Goal: Task Accomplishment & Management: Use online tool/utility

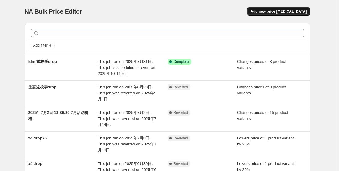
click at [285, 12] on span "Add new price [MEDICAL_DATA]" at bounding box center [278, 11] width 56 height 5
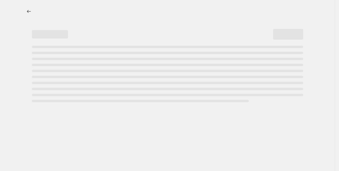
select select "percentage"
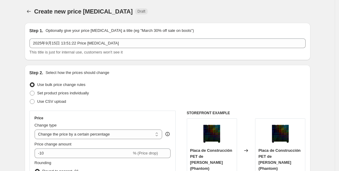
drag, startPoint x: 199, startPoint y: 74, endPoint x: 184, endPoint y: 75, distance: 15.4
click at [184, 75] on div "Step 2. Select how the prices should change" at bounding box center [167, 73] width 276 height 6
click at [29, 10] on icon "Price change jobs" at bounding box center [29, 11] width 6 height 6
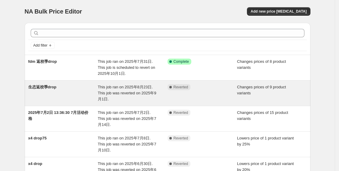
click at [110, 87] on span "This job ran on 2025年8月23日. This job was reverted on 2025年9月1日." at bounding box center [127, 93] width 58 height 17
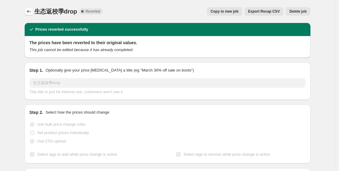
click at [33, 10] on button "Price change jobs" at bounding box center [29, 11] width 8 height 8
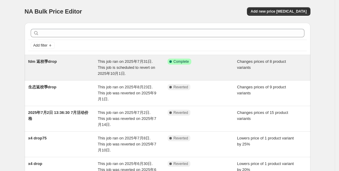
click at [125, 66] on span "This job ran on 2025年7月31日. This job is scheduled to revert on 2025年10月1日." at bounding box center [126, 67] width 57 height 17
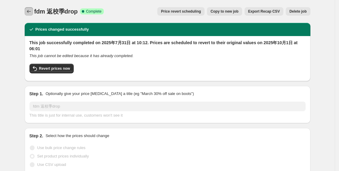
click at [30, 12] on icon "Price change jobs" at bounding box center [29, 11] width 6 height 6
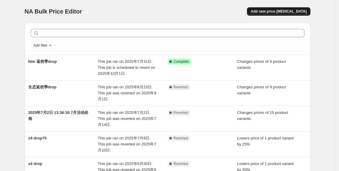
click at [273, 13] on span "Add new price [MEDICAL_DATA]" at bounding box center [278, 11] width 56 height 5
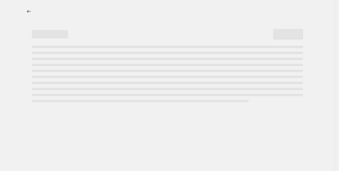
select select "percentage"
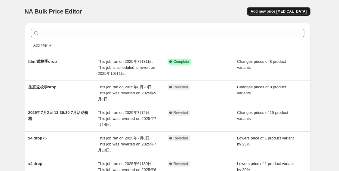
click at [276, 9] on button "Add new price [MEDICAL_DATA]" at bounding box center [278, 11] width 63 height 8
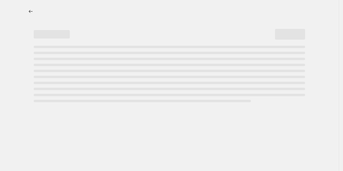
select select "percentage"
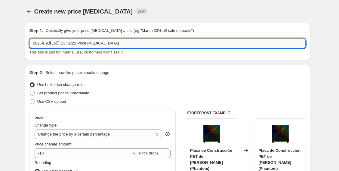
click at [113, 41] on input "2025年9月15日 13:51:22 Price change job" at bounding box center [167, 43] width 276 height 10
drag, startPoint x: 113, startPoint y: 41, endPoint x: 8, endPoint y: 44, distance: 105.8
click at [52, 41] on input "text" at bounding box center [167, 43] width 276 height 10
type input "9月生态促销活动v2"
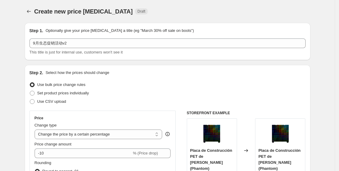
click at [152, 35] on div "Step 1. Optionally give your price change job a title (eg "March 30% off sale o…" at bounding box center [167, 42] width 276 height 28
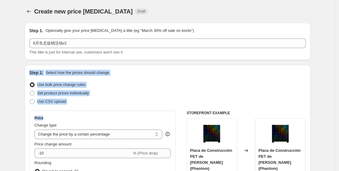
drag, startPoint x: 81, startPoint y: 106, endPoint x: 31, endPoint y: 67, distance: 63.7
click at [31, 67] on div "Step 2. Select how the prices should change Use bulk price change rules Set pro…" at bounding box center [168, 170] width 286 height 211
click at [27, 61] on div at bounding box center [27, 61] width 0 height 0
click at [165, 80] on div "Step 2. Select how the prices should change Use bulk price change rules Set pro…" at bounding box center [167, 170] width 276 height 201
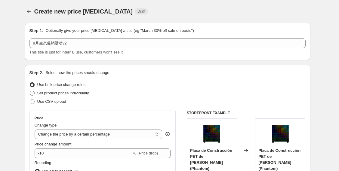
click at [37, 93] on label "Set product prices individually" at bounding box center [59, 93] width 60 height 8
click at [30, 91] on input "Set product prices individually" at bounding box center [30, 91] width 0 height 0
radio input "true"
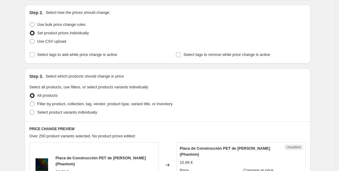
scroll to position [67, 0]
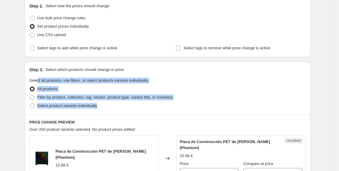
drag, startPoint x: 110, startPoint y: 107, endPoint x: 38, endPoint y: 84, distance: 75.4
click at [38, 84] on fieldset "Select all products, use filters, or select products variants individually All …" at bounding box center [167, 94] width 276 height 32
click at [35, 69] on div at bounding box center [35, 69] width 0 height 0
click at [214, 86] on div "All products" at bounding box center [167, 89] width 276 height 8
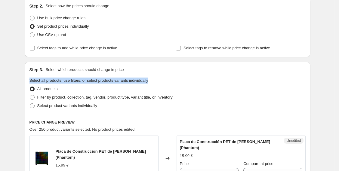
drag, startPoint x: 31, startPoint y: 78, endPoint x: 158, endPoint y: 82, distance: 126.6
click at [158, 82] on fieldset "Select all products, use filters, or select products variants individually All …" at bounding box center [167, 94] width 276 height 32
click at [222, 80] on fieldset "Select all products, use filters, or select products variants individually All …" at bounding box center [167, 94] width 276 height 32
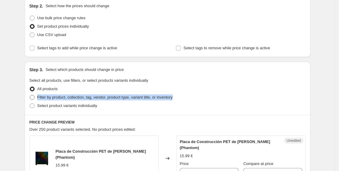
drag, startPoint x: 152, startPoint y: 96, endPoint x: 52, endPoint y: 96, distance: 99.5
click at [40, 98] on div "Filter by product, collection, tag, vendor, product type, variant title, or inv…" at bounding box center [167, 97] width 276 height 8
click at [36, 100] on div at bounding box center [36, 100] width 0 height 0
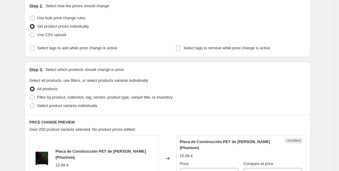
click at [124, 111] on div "Step 3. Select which products should change in price Select all products, use f…" at bounding box center [168, 88] width 286 height 53
drag, startPoint x: 124, startPoint y: 102, endPoint x: 41, endPoint y: 106, distance: 83.3
click at [39, 106] on div "Select product variants individually" at bounding box center [167, 106] width 276 height 8
click at [35, 108] on div at bounding box center [35, 108] width 0 height 0
click at [144, 114] on div "Step 3. Select which products should change in price Select all products, use f…" at bounding box center [168, 88] width 286 height 53
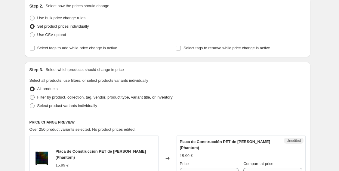
click at [34, 99] on span at bounding box center [32, 97] width 5 height 5
click at [30, 95] on input "Filter by product, collection, tag, vendor, product type, variant title, or inv…" at bounding box center [30, 95] width 0 height 0
radio input "true"
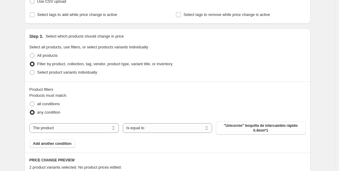
scroll to position [167, 0]
click at [35, 72] on span at bounding box center [32, 72] width 5 height 5
click at [30, 70] on input "Select product variants individually" at bounding box center [30, 70] width 0 height 0
radio input "true"
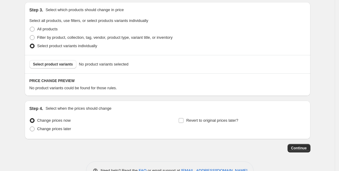
scroll to position [133, 0]
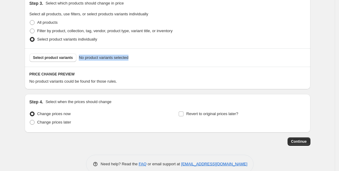
drag, startPoint x: 149, startPoint y: 59, endPoint x: 16, endPoint y: 58, distance: 133.1
click at [16, 58] on div "Create new price change job. This page is ready Create new price change job Dra…" at bounding box center [167, 25] width 335 height 316
click at [12, 60] on div at bounding box center [12, 60] width 0 height 0
click at [194, 58] on div "Select product variants No product variants selected" at bounding box center [167, 57] width 276 height 8
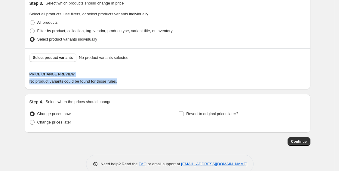
drag, startPoint x: 126, startPoint y: 79, endPoint x: 17, endPoint y: 73, distance: 108.9
click at [17, 73] on div "Create new price change job. This page is ready Create new price change job Dra…" at bounding box center [167, 25] width 335 height 316
click at [14, 63] on div at bounding box center [14, 63] width 0 height 0
drag, startPoint x: 178, startPoint y: 69, endPoint x: 129, endPoint y: 60, distance: 50.4
click at [179, 69] on div "PRICE CHANGE PREVIEW No product variants could be found for those rules." at bounding box center [168, 78] width 286 height 23
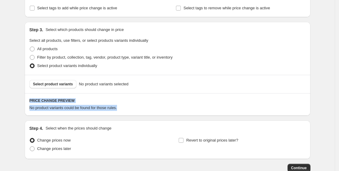
scroll to position [66, 0]
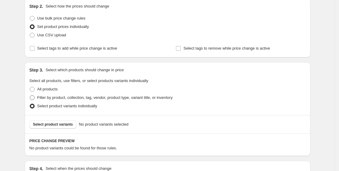
click at [41, 97] on span "Filter by product, collection, tag, vendor, product type, variant title, or inv…" at bounding box center [104, 97] width 135 height 5
click at [30, 96] on input "Filter by product, collection, tag, vendor, product type, variant title, or inv…" at bounding box center [30, 95] width 0 height 0
radio input "true"
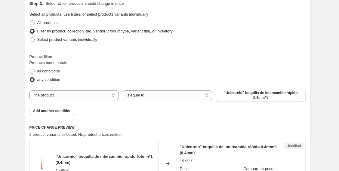
scroll to position [133, 0]
click at [40, 69] on span "all conditions" at bounding box center [48, 71] width 23 height 5
click at [30, 69] on input "all conditions" at bounding box center [30, 69] width 0 height 0
radio input "true"
click at [37, 81] on label "any condition" at bounding box center [44, 79] width 31 height 8
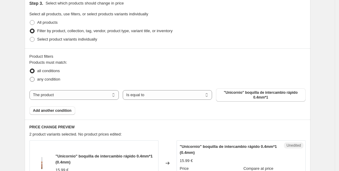
click at [30, 77] on input "any condition" at bounding box center [30, 77] width 0 height 0
radio input "true"
click at [49, 94] on select "The product The product's collection The product's tag The product's vendor The…" at bounding box center [73, 95] width 89 height 10
select select "title"
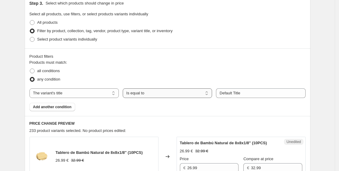
click at [152, 94] on select "Is equal to Is not equal to Contains" at bounding box center [167, 93] width 89 height 10
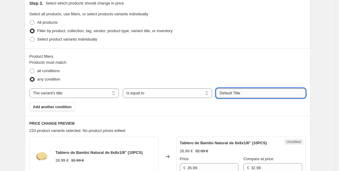
click at [229, 93] on input "Default Title" at bounding box center [260, 93] width 89 height 10
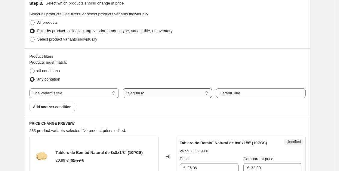
click at [145, 96] on select "Is equal to Is not equal to Contains" at bounding box center [167, 93] width 89 height 10
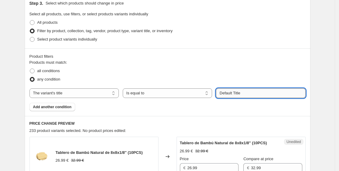
click at [268, 88] on input "Default Title" at bounding box center [260, 93] width 89 height 10
click at [244, 96] on input "Default Title" at bounding box center [260, 93] width 89 height 10
drag, startPoint x: 253, startPoint y: 92, endPoint x: 194, endPoint y: 92, distance: 58.9
click at [194, 92] on div "The product The product's collection The product's tag The product's vendor The…" at bounding box center [167, 93] width 276 height 10
paste input "Creality Falcon2 Pro 22W"
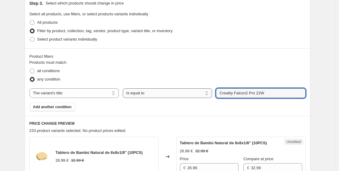
type input "Creality Falcon2 Pro 22W"
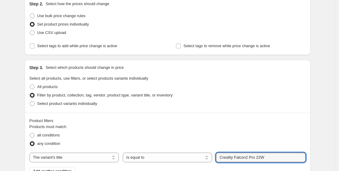
scroll to position [133, 0]
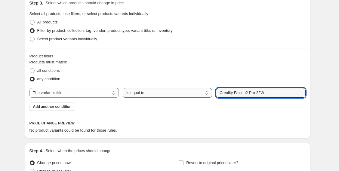
drag, startPoint x: 276, startPoint y: 89, endPoint x: 192, endPoint y: 94, distance: 84.3
click at [192, 94] on div "The product The product's collection The product's tag The product's vendor The…" at bounding box center [167, 93] width 276 height 10
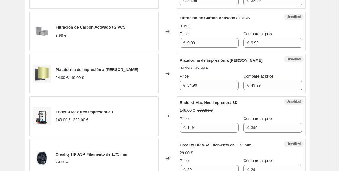
scroll to position [167, 0]
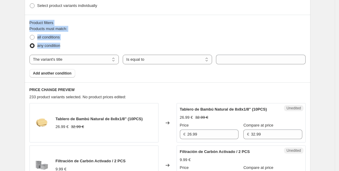
drag, startPoint x: 68, startPoint y: 45, endPoint x: 23, endPoint y: 22, distance: 50.8
click at [19, 11] on div at bounding box center [19, 11] width 0 height 0
click at [121, 28] on fieldset "Products must match: all conditions any condition" at bounding box center [167, 38] width 276 height 24
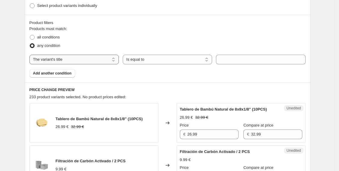
scroll to position [133, 0]
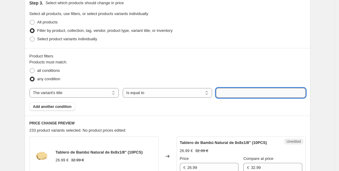
click at [228, 93] on input "text" at bounding box center [260, 93] width 89 height 10
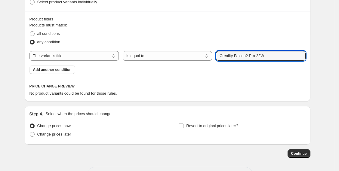
scroll to position [160, 0]
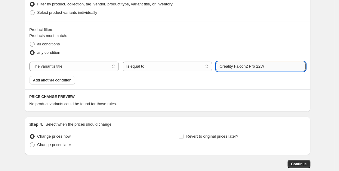
drag, startPoint x: 268, startPoint y: 66, endPoint x: 249, endPoint y: 66, distance: 18.9
click at [249, 66] on input "Creality Falcon2 Pro 22W" at bounding box center [260, 67] width 89 height 10
type input "Creality Falcon2"
drag, startPoint x: 271, startPoint y: 63, endPoint x: 198, endPoint y: 64, distance: 72.7
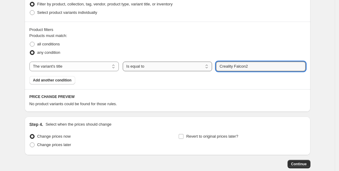
click at [198, 64] on div "The product The product's collection The product's tag The product's vendor The…" at bounding box center [167, 67] width 276 height 10
click at [280, 48] on div "any condition" at bounding box center [167, 52] width 276 height 8
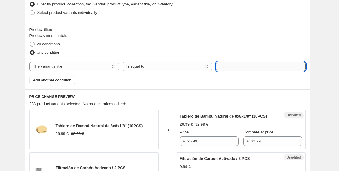
click at [226, 67] on input "text" at bounding box center [260, 67] width 89 height 10
paste input "Falcon2 Máquina de Corte y Grabado Láser de 22W"
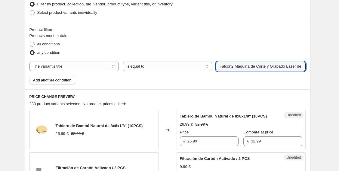
scroll to position [0, 6]
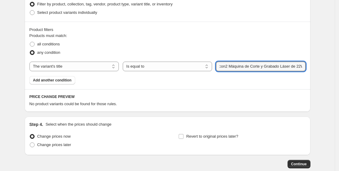
drag, startPoint x: 251, startPoint y: 65, endPoint x: 328, endPoint y: 65, distance: 76.6
click at [328, 65] on div "Create new price change job. This page is ready Create new price change job Dra…" at bounding box center [167, 22] width 335 height 365
type input "Falcon2 Máquina"
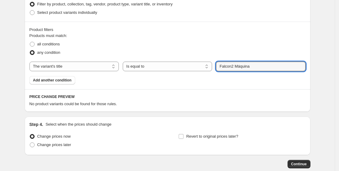
drag, startPoint x: 89, startPoint y: 39, endPoint x: 65, endPoint y: 32, distance: 24.9
click at [89, 38] on fieldset "Products must match: all conditions any condition" at bounding box center [167, 45] width 276 height 24
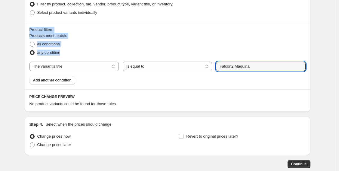
drag, startPoint x: 32, startPoint y: 29, endPoint x: 75, endPoint y: 54, distance: 50.4
click at [75, 54] on div "Product filters Products must match: all conditions any condition The product T…" at bounding box center [168, 56] width 286 height 68
drag, startPoint x: 87, startPoint y: 43, endPoint x: 41, endPoint y: 44, distance: 46.0
click at [87, 43] on div "all conditions" at bounding box center [167, 44] width 276 height 8
click at [32, 43] on span at bounding box center [32, 44] width 5 height 5
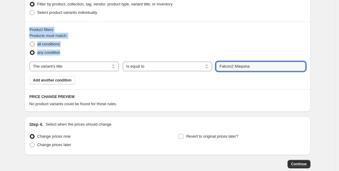
click at [30, 42] on input "all conditions" at bounding box center [30, 42] width 0 height 0
radio input "true"
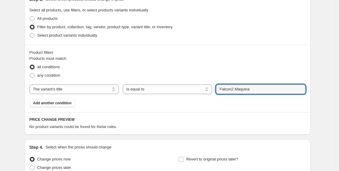
scroll to position [127, 0]
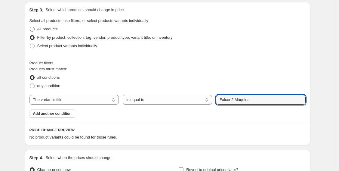
click at [35, 28] on span at bounding box center [32, 29] width 5 height 5
click at [30, 27] on input "All products" at bounding box center [30, 27] width 0 height 0
radio input "true"
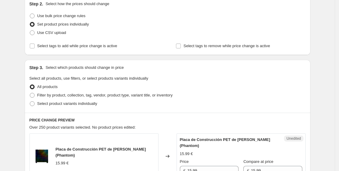
scroll to position [79, 0]
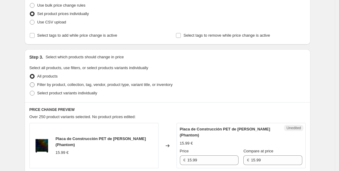
click at [37, 85] on label "Filter by product, collection, tag, vendor, product type, variant title, or inv…" at bounding box center [100, 85] width 143 height 8
click at [30, 83] on input "Filter by product, collection, tag, vendor, product type, variant title, or inv…" at bounding box center [30, 82] width 0 height 0
radio input "true"
select select "title"
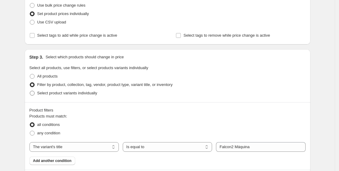
click at [33, 96] on span at bounding box center [31, 92] width 5 height 5
click at [30, 91] on input "Select product variants individually" at bounding box center [30, 91] width 0 height 0
radio input "true"
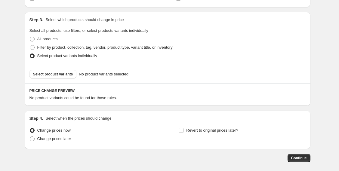
scroll to position [144, 0]
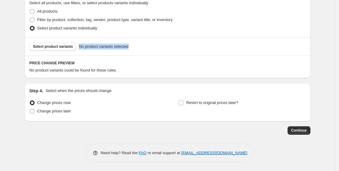
drag, startPoint x: 151, startPoint y: 47, endPoint x: 27, endPoint y: 42, distance: 124.2
click at [20, 43] on div "Create new price change job. This page is ready Create new price change job Dra…" at bounding box center [167, 14] width 300 height 316
click at [17, 35] on div at bounding box center [17, 35] width 0 height 0
click at [204, 58] on div "PRICE CHANGE PREVIEW No product variants could be found for those rules." at bounding box center [168, 67] width 286 height 23
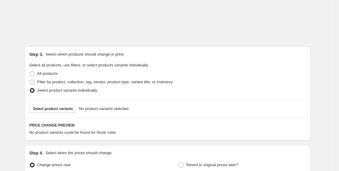
scroll to position [77, 0]
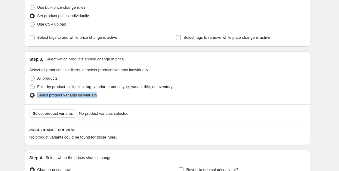
drag, startPoint x: 110, startPoint y: 92, endPoint x: 41, endPoint y: 94, distance: 69.4
click at [41, 94] on div "Select product variants individually" at bounding box center [167, 95] width 276 height 8
click at [37, 84] on div at bounding box center [37, 84] width 0 height 0
click at [44, 101] on div "Step 3. Select which products should change in price Select all products, use f…" at bounding box center [168, 77] width 286 height 53
click at [64, 114] on span "Select product variants" at bounding box center [53, 113] width 40 height 5
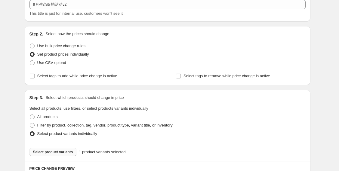
scroll to position [38, 0]
drag, startPoint x: 100, startPoint y: 57, endPoint x: 40, endPoint y: 53, distance: 60.3
click at [40, 53] on div "Set product prices individually" at bounding box center [167, 54] width 276 height 8
click at [36, 44] on div at bounding box center [36, 44] width 0 height 0
click at [115, 38] on div "Step 2. Select how the prices should change Use bulk price change rules Set pro…" at bounding box center [167, 55] width 276 height 49
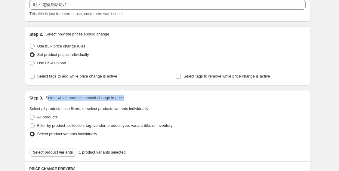
drag, startPoint x: 131, startPoint y: 98, endPoint x: 48, endPoint y: 98, distance: 83.0
click at [48, 98] on div "Step 3. Select which products should change in price" at bounding box center [167, 98] width 276 height 6
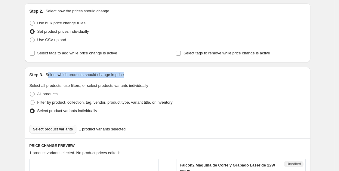
scroll to position [72, 0]
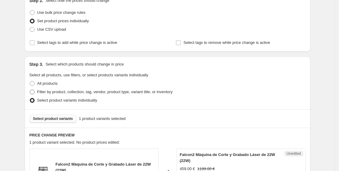
click at [111, 94] on span "Filter by product, collection, tag, vendor, product type, variant title, or inv…" at bounding box center [104, 92] width 135 height 6
click at [30, 90] on input "Filter by product, collection, tag, vendor, product type, variant title, or inv…" at bounding box center [30, 90] width 0 height 0
radio input "true"
select select "title"
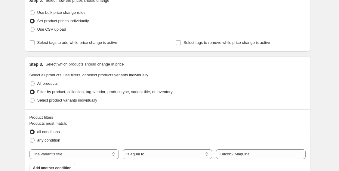
click at [103, 99] on div "Select product variants individually" at bounding box center [167, 100] width 276 height 8
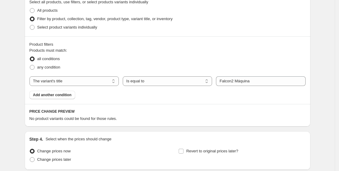
scroll to position [105, 0]
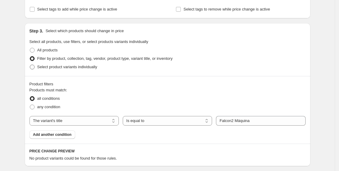
click at [40, 65] on span "Select product variants individually" at bounding box center [67, 67] width 60 height 5
click at [30, 65] on input "Select product variants individually" at bounding box center [30, 65] width 0 height 0
radio input "true"
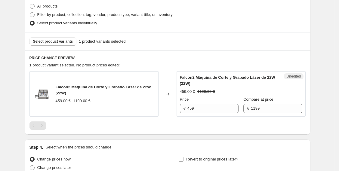
scroll to position [139, 0]
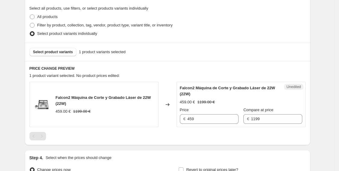
click at [63, 69] on h6 "PRICE CHANGE PREVIEW" at bounding box center [167, 68] width 276 height 5
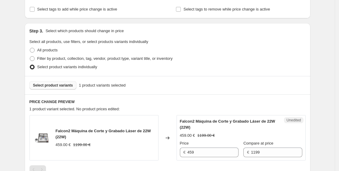
click at [51, 88] on button "Select product variants" at bounding box center [52, 85] width 47 height 8
click at [86, 146] on strike "1199.00 €" at bounding box center [81, 145] width 17 height 6
drag, startPoint x: 145, startPoint y: 136, endPoint x: 154, endPoint y: 135, distance: 9.1
click at [146, 136] on div "Falcon2 Máquina de Corte y Grabado Láser de 22W (22W)" at bounding box center [105, 134] width 99 height 12
drag, startPoint x: 254, startPoint y: 125, endPoint x: 282, endPoint y: 122, distance: 27.5
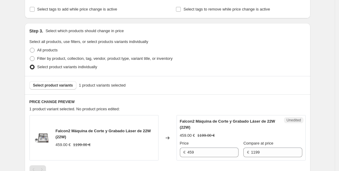
click at [255, 125] on div "Falcon2 Máquina de Corte y Grabado Láser de 22W (22W)" at bounding box center [229, 124] width 98 height 12
click at [294, 120] on span "Unedited" at bounding box center [293, 120] width 14 height 5
click at [301, 119] on span "Unedited" at bounding box center [293, 120] width 14 height 5
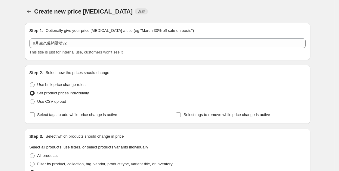
scroll to position [133, 0]
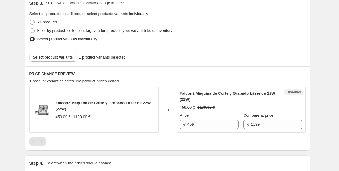
drag, startPoint x: 76, startPoint y: 113, endPoint x: 50, endPoint y: 113, distance: 25.8
click at [50, 113] on img at bounding box center [42, 110] width 18 height 18
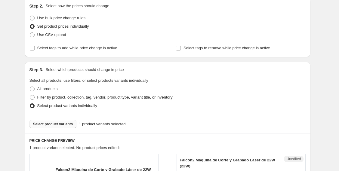
click at [55, 122] on span "Select product variants" at bounding box center [53, 124] width 40 height 5
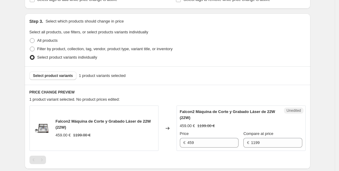
scroll to position [167, 0]
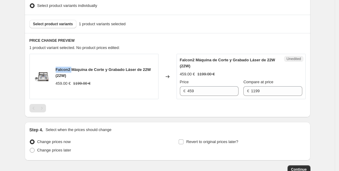
drag, startPoint x: 57, startPoint y: 68, endPoint x: 72, endPoint y: 67, distance: 15.9
click at [72, 67] on div "Falcon2 Máquina de Corte y Grabado Láser de 22W (22W) 459.00 € 1199.00 €" at bounding box center [93, 76] width 129 height 45
copy span "Falcon2"
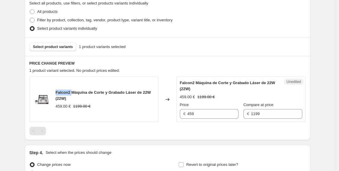
scroll to position [133, 0]
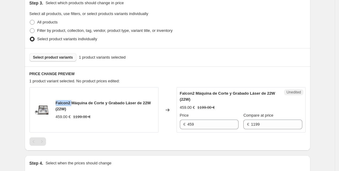
click at [57, 56] on span "Select product variants" at bounding box center [53, 57] width 40 height 5
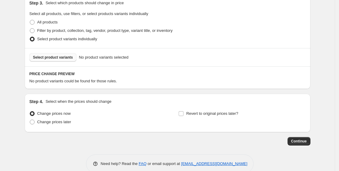
click at [66, 58] on span "Select product variants" at bounding box center [53, 57] width 40 height 5
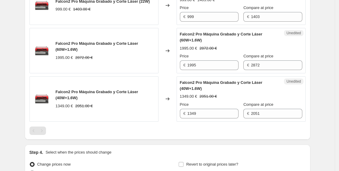
scroll to position [202, 0]
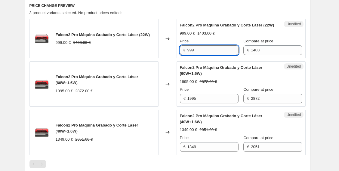
click at [201, 55] on input "999" at bounding box center [212, 50] width 51 height 10
type input "979"
click at [244, 28] on div "Falcon2 Pro Máquina Grabado y Corte Láser (22W)" at bounding box center [229, 25] width 98 height 6
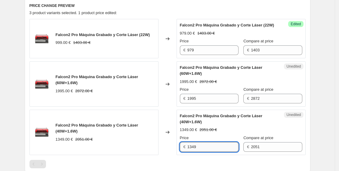
click at [203, 152] on input "1349" at bounding box center [212, 147] width 51 height 10
type input "1429"
click at [232, 133] on div "1429.00 € 2051.00 €" at bounding box center [241, 130] width 122 height 6
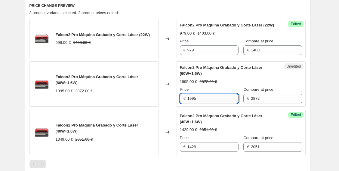
click at [200, 103] on input "1995" at bounding box center [212, 99] width 51 height 10
drag, startPoint x: 205, startPoint y: 105, endPoint x: 190, endPoint y: 105, distance: 15.0
click at [190, 103] on input "1995" at bounding box center [212, 99] width 51 height 10
type input "1"
type input "2439"
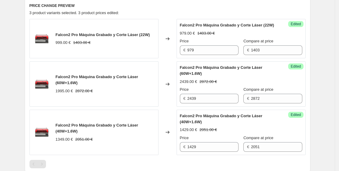
click at [216, 119] on span "Falcon2 Pro Máquina Grabado y Corte Láser (40W+1.6W)" at bounding box center [221, 119] width 83 height 11
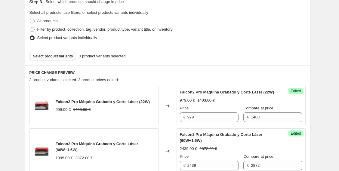
scroll to position [101, 0]
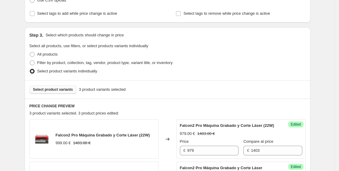
click at [62, 92] on button "Select product variants" at bounding box center [52, 89] width 47 height 8
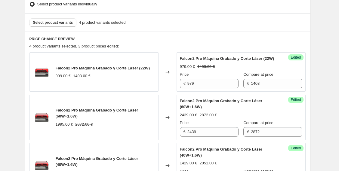
scroll to position [302, 0]
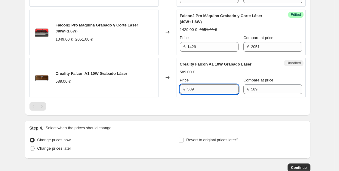
click at [198, 94] on input "589" at bounding box center [212, 89] width 51 height 10
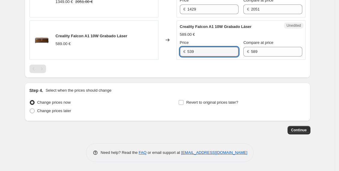
scroll to position [344, 0]
type input "539"
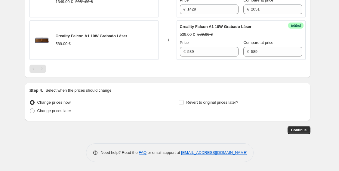
click at [148, 67] on div at bounding box center [167, 69] width 276 height 8
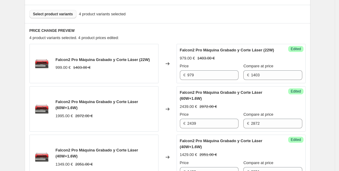
scroll to position [143, 0]
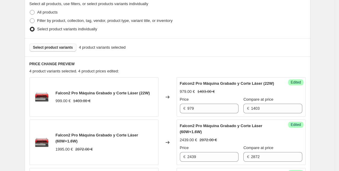
click at [51, 48] on span "Select product variants" at bounding box center [53, 47] width 40 height 5
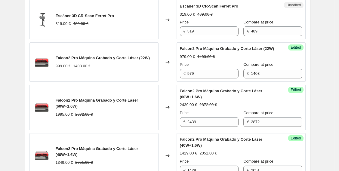
scroll to position [210, 0]
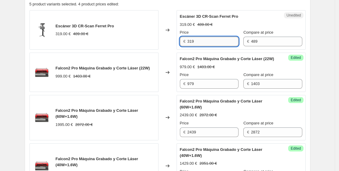
click at [215, 41] on input "319" at bounding box center [212, 42] width 51 height 10
click at [198, 39] on input "319" at bounding box center [212, 42] width 51 height 10
type input "389"
click at [249, 16] on div "Escáner 3D CR-Scan Ferret Pro" at bounding box center [229, 17] width 98 height 6
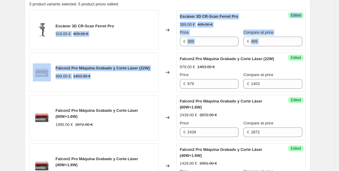
drag, startPoint x: 132, startPoint y: 67, endPoint x: 124, endPoint y: 92, distance: 26.4
click at [124, 92] on div "Escáner 3D CR-Scan Ferret Pro 319.00 € 489.00 € Changed to Success Edited Escán…" at bounding box center [167, 120] width 276 height 221
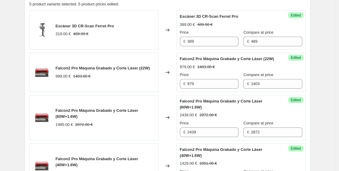
click at [259, 3] on div "5 product variants selected. 5 product prices edited:" at bounding box center [167, 4] width 276 height 6
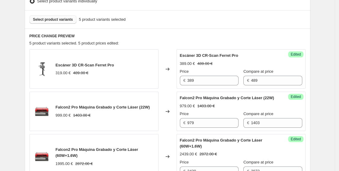
scroll to position [143, 0]
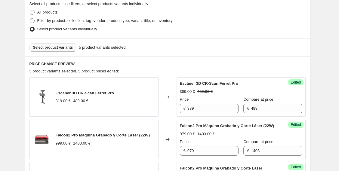
click at [60, 50] on button "Select product variants" at bounding box center [52, 47] width 47 height 8
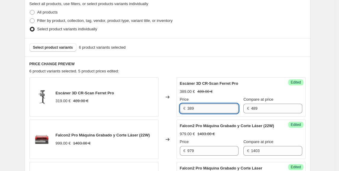
click at [215, 106] on input "389" at bounding box center [212, 109] width 51 height 10
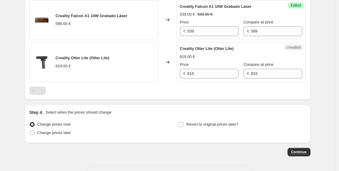
scroll to position [411, 0]
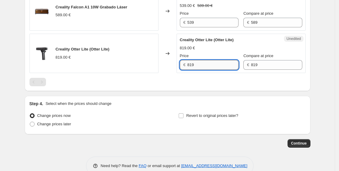
click at [207, 70] on input "819" at bounding box center [212, 65] width 51 height 10
type input "8"
type input "699"
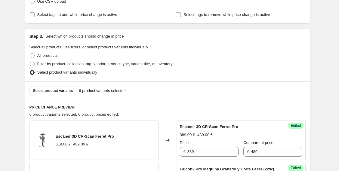
scroll to position [77, 0]
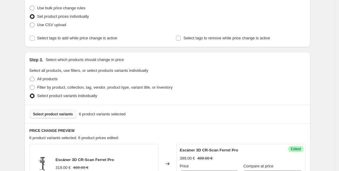
click at [62, 114] on span "Select product variants" at bounding box center [53, 114] width 40 height 5
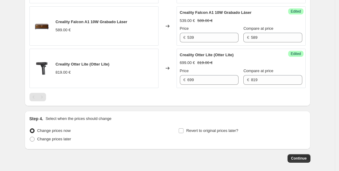
scroll to position [470, 0]
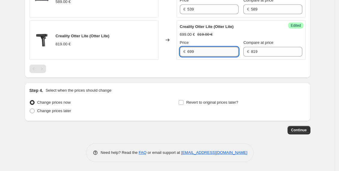
click at [219, 52] on input "699" at bounding box center [212, 52] width 51 height 10
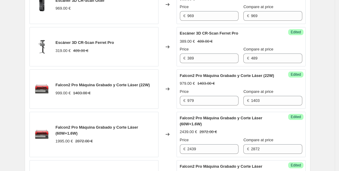
scroll to position [170, 0]
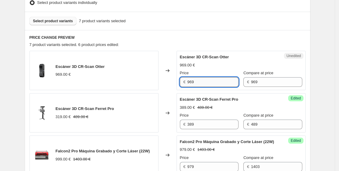
click at [198, 82] on input "969" at bounding box center [212, 82] width 51 height 10
type input "9"
type input "775"
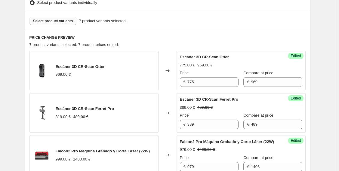
click at [222, 67] on div "775.00 € 969.00 €" at bounding box center [241, 65] width 122 height 6
click at [71, 23] on button "Select product variants" at bounding box center [52, 21] width 47 height 8
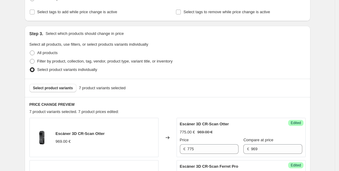
scroll to position [36, 0]
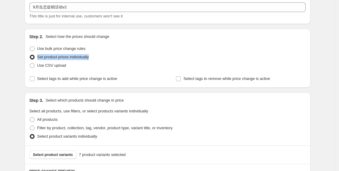
drag, startPoint x: 103, startPoint y: 55, endPoint x: 32, endPoint y: 56, distance: 70.3
click at [32, 57] on div "Set product prices individually" at bounding box center [167, 57] width 276 height 8
click at [28, 46] on div at bounding box center [28, 46] width 0 height 0
click at [160, 50] on div "Use bulk price change rules" at bounding box center [167, 48] width 276 height 8
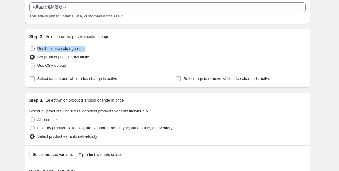
drag, startPoint x: 104, startPoint y: 48, endPoint x: 38, endPoint y: 48, distance: 65.5
click at [38, 48] on div "Use bulk price change rules" at bounding box center [167, 48] width 276 height 8
click at [34, 51] on div at bounding box center [34, 51] width 0 height 0
click at [140, 36] on div "Step 2. Select how the prices should change" at bounding box center [167, 37] width 276 height 6
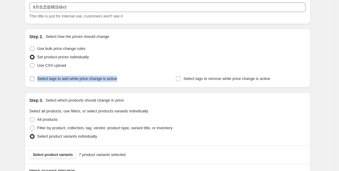
drag, startPoint x: 128, startPoint y: 80, endPoint x: 43, endPoint y: 80, distance: 85.7
click at [39, 81] on div "Select tags to add while price change is active" at bounding box center [94, 79] width 130 height 8
click at [35, 81] on div at bounding box center [35, 81] width 0 height 0
click at [148, 64] on div "Use CSV upload" at bounding box center [167, 65] width 276 height 8
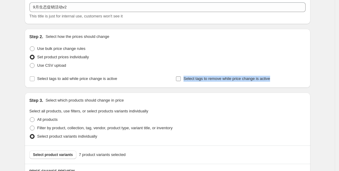
drag, startPoint x: 274, startPoint y: 78, endPoint x: 185, endPoint y: 80, distance: 89.0
click at [185, 80] on div "Select tags to remove while price change is active" at bounding box center [241, 79] width 130 height 8
click at [181, 81] on div at bounding box center [181, 81] width 0 height 0
click at [131, 63] on div "Use CSV upload" at bounding box center [167, 65] width 276 height 8
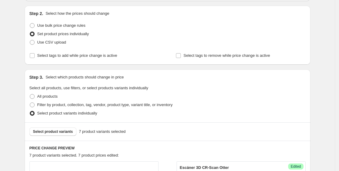
scroll to position [69, 0]
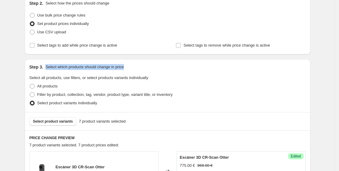
drag, startPoint x: 45, startPoint y: 66, endPoint x: 130, endPoint y: 68, distance: 85.1
click at [130, 68] on div "Step 3. Select which products should change in price" at bounding box center [167, 67] width 276 height 6
drag, startPoint x: 130, startPoint y: 75, endPoint x: 127, endPoint y: 76, distance: 3.2
click at [127, 70] on div at bounding box center [127, 70] width 0 height 0
click at [209, 77] on fieldset "Select all products, use filters, or select products variants individually All …" at bounding box center [167, 91] width 276 height 32
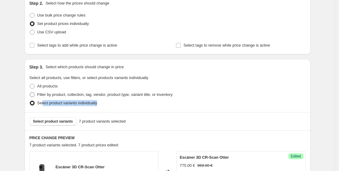
drag, startPoint x: 112, startPoint y: 103, endPoint x: 86, endPoint y: 95, distance: 27.2
click at [81, 105] on div "Select product variants individually" at bounding box center [167, 103] width 276 height 8
click at [127, 99] on div "Select product variants individually" at bounding box center [167, 103] width 276 height 8
drag, startPoint x: 101, startPoint y: 102, endPoint x: 38, endPoint y: 103, distance: 63.1
click at [38, 103] on div "Select product variants individually" at bounding box center [167, 103] width 276 height 8
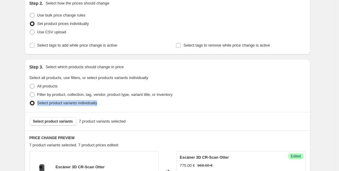
click at [34, 105] on div at bounding box center [34, 105] width 0 height 0
click at [219, 103] on div "Select product variants individually" at bounding box center [167, 103] width 276 height 8
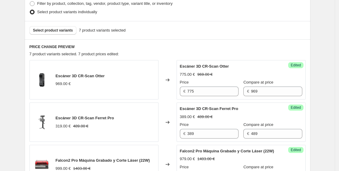
scroll to position [103, 0]
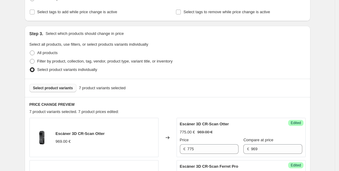
click at [57, 90] on button "Select product variants" at bounding box center [52, 88] width 47 height 8
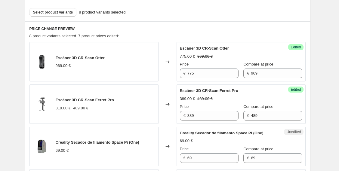
scroll to position [212, 0]
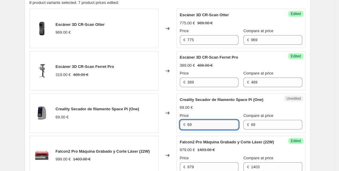
click at [202, 125] on input "69" at bounding box center [212, 125] width 51 height 10
type input "6"
type input "58"
click at [293, 112] on div "Success Edited Creality Secador de filamento Space Pi (One) 58.00 € 69.00 € Pri…" at bounding box center [240, 112] width 129 height 39
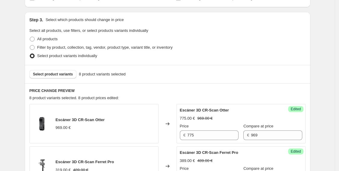
scroll to position [112, 0]
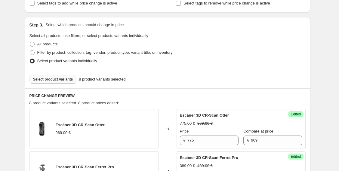
click at [67, 82] on button "Select product variants" at bounding box center [52, 79] width 47 height 8
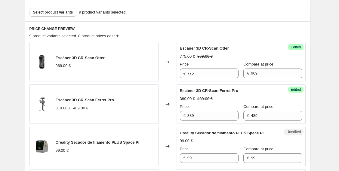
scroll to position [212, 0]
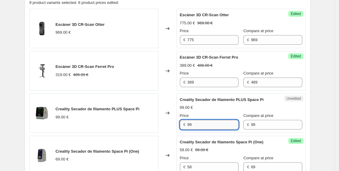
click at [204, 121] on input "99" at bounding box center [212, 125] width 51 height 10
type input "9"
type input "84"
click at [314, 113] on div "Create new price change job. This page is ready Create new price change job Dra…" at bounding box center [167, 149] width 300 height 722
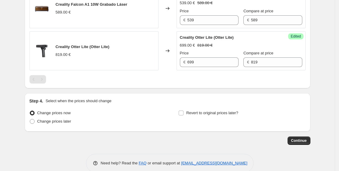
scroll to position [555, 0]
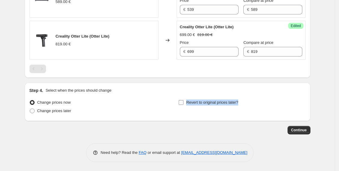
drag, startPoint x: 243, startPoint y: 101, endPoint x: 181, endPoint y: 102, distance: 62.5
click at [181, 102] on div "Revert to original prices later?" at bounding box center [241, 107] width 127 height 18
click at [177, 96] on div at bounding box center [177, 96] width 0 height 0
drag, startPoint x: 155, startPoint y: 115, endPoint x: 130, endPoint y: 116, distance: 24.7
click at [154, 115] on div "Change prices now Change prices later" at bounding box center [92, 107] width 127 height 18
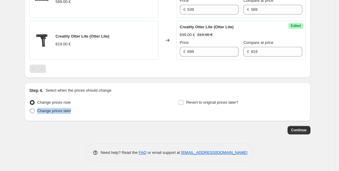
drag, startPoint x: 81, startPoint y: 113, endPoint x: 37, endPoint y: 115, distance: 43.6
click at [37, 115] on div "Change prices later" at bounding box center [92, 111] width 127 height 8
click at [69, 113] on span "Change prices later" at bounding box center [54, 110] width 34 height 5
click at [30, 109] on input "Change prices later" at bounding box center [30, 108] width 0 height 0
radio input "true"
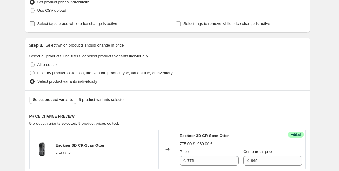
scroll to position [100, 0]
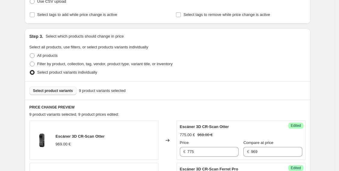
click at [66, 92] on span "Select product variants" at bounding box center [53, 90] width 40 height 5
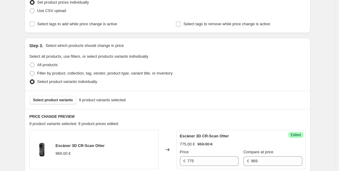
scroll to position [133, 0]
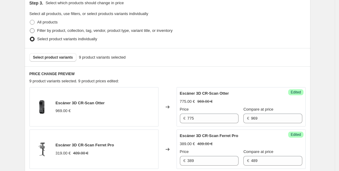
click at [35, 31] on span at bounding box center [32, 30] width 5 height 5
click at [30, 29] on input "Filter by product, collection, tag, vendor, product type, variant title, or inv…" at bounding box center [30, 28] width 0 height 0
radio input "true"
select select "title"
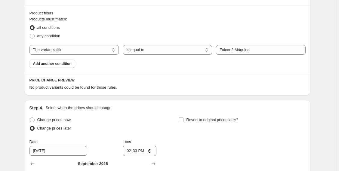
scroll to position [129, 0]
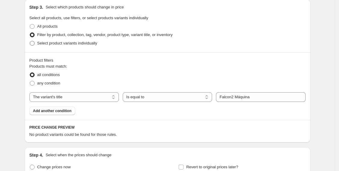
click at [33, 43] on span at bounding box center [32, 43] width 5 height 5
click at [30, 41] on input "Select product variants individually" at bounding box center [30, 41] width 0 height 0
radio input "true"
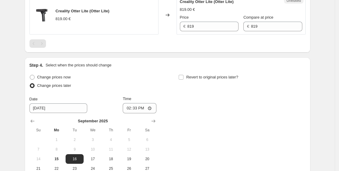
scroll to position [601, 0]
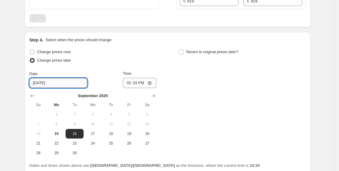
click at [60, 88] on input "9/16/2025" at bounding box center [58, 83] width 58 height 10
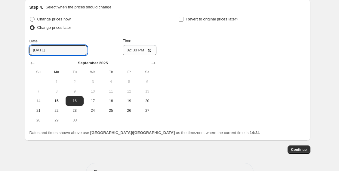
scroll to position [657, 0]
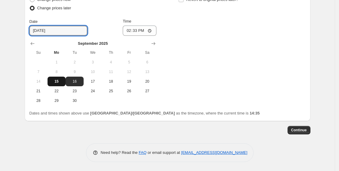
click at [63, 82] on span "15" at bounding box center [56, 81] width 13 height 5
type input "9/15/2025"
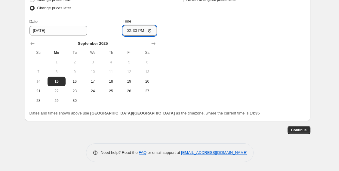
click at [152, 30] on input "14:33" at bounding box center [140, 31] width 34 height 10
type input "06:00"
click at [213, 87] on div "Change prices now Change prices later Date 9/15/2025 Time 06:00 September 2025 …" at bounding box center [167, 50] width 276 height 110
click at [157, 42] on button "Show next month, October 2025" at bounding box center [153, 43] width 8 height 8
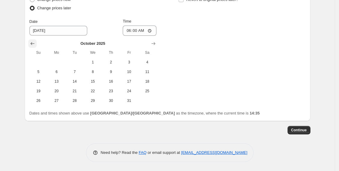
click at [35, 43] on icon "Show previous month, September 2025" at bounding box center [32, 44] width 6 height 6
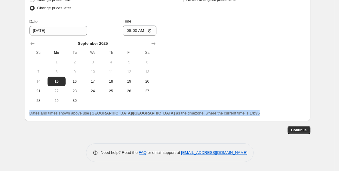
drag, startPoint x: 31, startPoint y: 113, endPoint x: 213, endPoint y: 110, distance: 182.2
click at [213, 110] on div "Change prices now Change prices later Date 9/15/2025 Time 06:00 September 2025 …" at bounding box center [167, 55] width 276 height 121
click at [209, 106] on div at bounding box center [209, 106] width 0 height 0
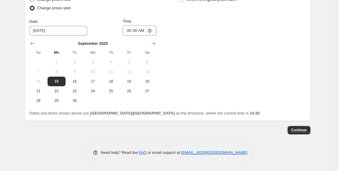
click at [238, 67] on div "Change prices now Change prices later Date 9/15/2025 Time 06:00 September 2025 …" at bounding box center [167, 50] width 276 height 110
click at [292, 128] on button "Continue" at bounding box center [298, 130] width 23 height 8
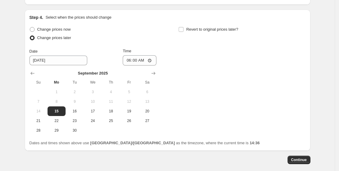
scroll to position [0, 0]
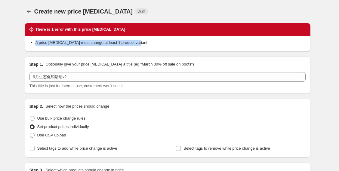
drag, startPoint x: 152, startPoint y: 41, endPoint x: 31, endPoint y: 42, distance: 121.1
click at [31, 42] on ul "A price change job must change at least 1 product variant" at bounding box center [167, 43] width 276 height 6
click at [27, 32] on div at bounding box center [27, 32] width 0 height 0
drag, startPoint x: 37, startPoint y: 41, endPoint x: 149, endPoint y: 42, distance: 112.7
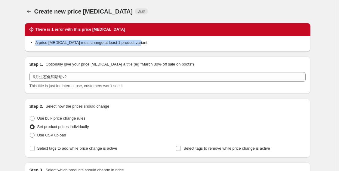
click at [149, 42] on ul "A price change job must change at least 1 product variant" at bounding box center [167, 43] width 276 height 6
click at [145, 32] on div at bounding box center [145, 32] width 0 height 0
click at [184, 47] on div "A price change job must change at least 1 product variant" at bounding box center [167, 43] width 276 height 7
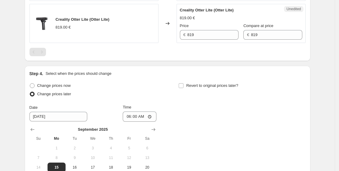
scroll to position [691, 0]
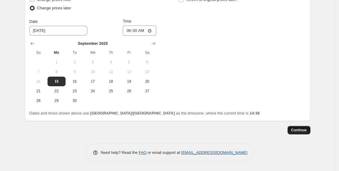
click at [291, 130] on button "Continue" at bounding box center [298, 130] width 23 height 8
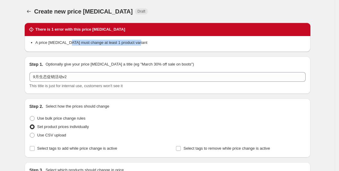
drag, startPoint x: 144, startPoint y: 43, endPoint x: 149, endPoint y: 39, distance: 7.0
click at [105, 38] on div "A price change job must change at least 1 product variant" at bounding box center [168, 44] width 286 height 16
click at [101, 32] on div at bounding box center [101, 32] width 0 height 0
click at [203, 70] on div "Step 1. Optionally give your price change job a title (eg "March 30% off sale o…" at bounding box center [167, 75] width 276 height 28
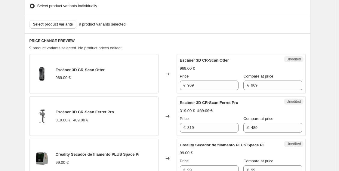
scroll to position [234, 0]
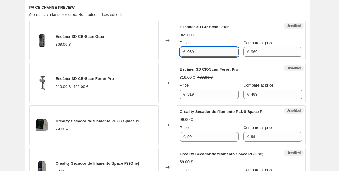
click at [206, 53] on input "969" at bounding box center [212, 52] width 51 height 10
type input "9"
type input "775"
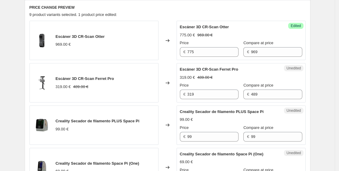
drag, startPoint x: 288, startPoint y: 38, endPoint x: 342, endPoint y: 50, distance: 56.2
click at [289, 38] on div "Escáner 3D CR-Scan Otter 775.00 € 969.00 € Price € 775 Compare at price € 969" at bounding box center [241, 40] width 122 height 33
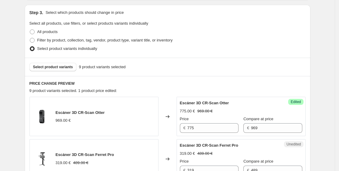
scroll to position [157, 0]
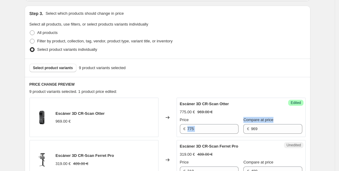
drag, startPoint x: 273, startPoint y: 119, endPoint x: 236, endPoint y: 118, distance: 37.0
click at [236, 118] on div "Price € 775 Compare at price € 969" at bounding box center [241, 125] width 122 height 17
click at [241, 112] on div "775.00 € 969.00 €" at bounding box center [241, 112] width 122 height 6
drag, startPoint x: 274, startPoint y: 120, endPoint x: 237, endPoint y: 116, distance: 37.2
click at [237, 119] on div "Price € 775 Compare at price € 969" at bounding box center [241, 125] width 122 height 17
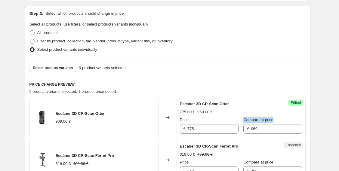
click at [233, 108] on div at bounding box center [233, 108] width 0 height 0
click at [298, 120] on div "Success Edited Escáner 3D CR-Scan Otter 775.00 € 969.00 € Price € 775 Compare a…" at bounding box center [240, 117] width 129 height 39
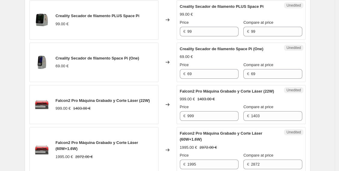
scroll to position [357, 0]
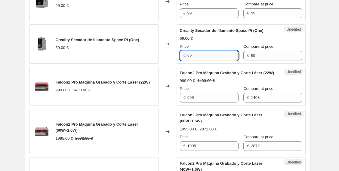
click at [202, 57] on input "69" at bounding box center [212, 56] width 51 height 10
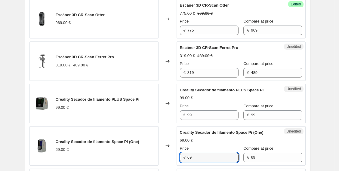
scroll to position [223, 0]
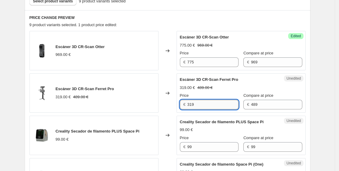
click at [199, 102] on input "319" at bounding box center [212, 105] width 51 height 10
type input "389"
click at [273, 85] on div "319.00 € 489.00 €" at bounding box center [241, 88] width 122 height 6
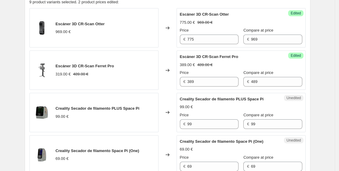
scroll to position [257, 0]
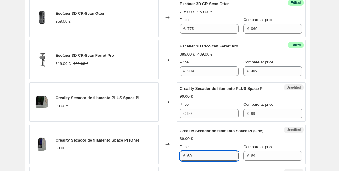
click at [196, 156] on input "69" at bounding box center [212, 156] width 51 height 10
type input "6"
type input "58"
click at [217, 134] on div "Creality Secador de filamento Space Pi (One) 69.00 € Price € 58 Compare at pric…" at bounding box center [241, 144] width 122 height 33
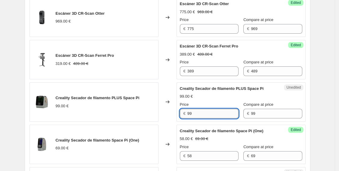
click at [212, 113] on input "99" at bounding box center [212, 114] width 51 height 10
type input "9"
type input "84"
click at [205, 100] on div "Creality Secador de filamento PLUS Space Pi 99.00 € Price € 84 Compare at price…" at bounding box center [241, 102] width 122 height 33
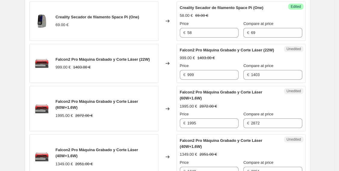
scroll to position [390, 0]
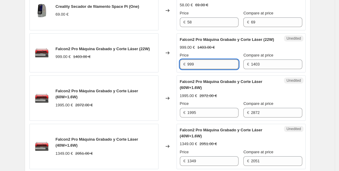
click at [207, 69] on input "999" at bounding box center [212, 65] width 51 height 10
type input "979"
click at [250, 43] on div "Falcon2 Pro Máquina Grabado y Corte Láser (22W)" at bounding box center [229, 40] width 98 height 6
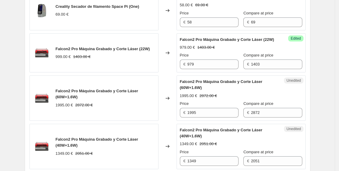
click at [215, 99] on strike "2872.00 €" at bounding box center [207, 96] width 17 height 6
click at [204, 165] on input "1349" at bounding box center [212, 161] width 51 height 10
type input "1429"
click at [229, 139] on div "Falcon2 Pro Máquina Grabado y Corte Láser (40W+1.6W)" at bounding box center [229, 133] width 98 height 12
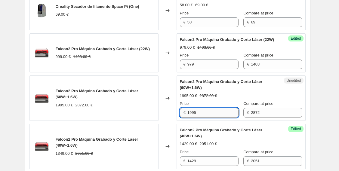
click at [209, 118] on input "1995" at bounding box center [212, 113] width 51 height 10
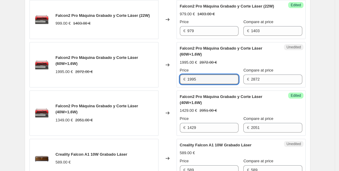
drag, startPoint x: 206, startPoint y: 84, endPoint x: 181, endPoint y: 84, distance: 25.2
click at [181, 84] on div "Unedited Falcon2 Pro Máquina Grabado y Corte Láser (60W+1.6W) 1995.00 € 2872.00…" at bounding box center [240, 64] width 129 height 45
type input "2439"
click at [226, 66] on div "1995.00 € 2872.00 €" at bounding box center [241, 63] width 122 height 6
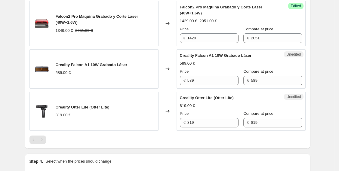
scroll to position [524, 0]
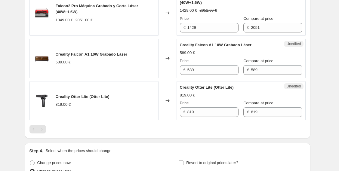
click at [222, 61] on div "Creality Falcon A1 10W Grabado Láser 589.00 € Price € 589 Compare at price € 589" at bounding box center [241, 58] width 122 height 33
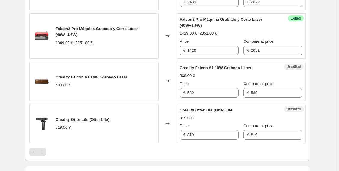
scroll to position [490, 0]
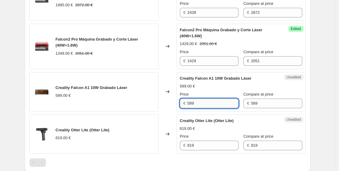
click at [216, 108] on input "589" at bounding box center [212, 104] width 51 height 10
type input "539"
click at [222, 89] on div "589.00 €" at bounding box center [241, 86] width 122 height 6
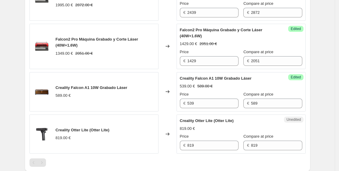
click at [192, 123] on span "Creality Otter Lite (Otter Lite)" at bounding box center [207, 120] width 54 height 5
drag, startPoint x: 252, startPoint y: 81, endPoint x: 184, endPoint y: 78, distance: 68.9
click at [179, 78] on div "Success Edited Creality Falcon A1 10W Grabado Láser 539.00 € 589.00 € Price € 5…" at bounding box center [240, 91] width 129 height 39
click at [175, 72] on div at bounding box center [175, 72] width 0 height 0
click at [280, 81] on div "Creality Falcon A1 10W Grabado Láser 539.00 € 589.00 € Price € 539 Compare at p…" at bounding box center [241, 91] width 122 height 33
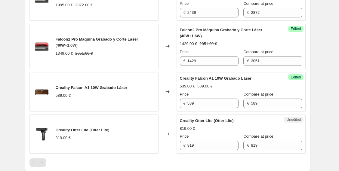
scroll to position [524, 0]
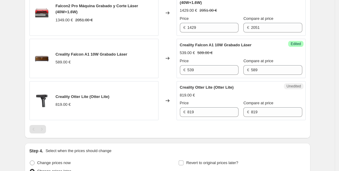
click at [194, 98] on div "819.00 €" at bounding box center [187, 95] width 15 height 6
click at [107, 99] on span "Creality Otter Lite (Otter Lite)" at bounding box center [83, 96] width 54 height 5
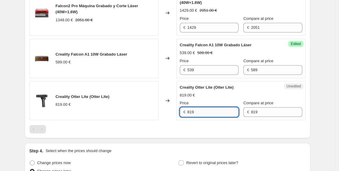
click at [204, 114] on input "819" at bounding box center [212, 112] width 51 height 10
type input "8"
type input "699"
click at [240, 103] on div "Creality Otter Lite (Otter Lite) 819.00 € Price € 699 Compare at price € 819" at bounding box center [241, 100] width 122 height 33
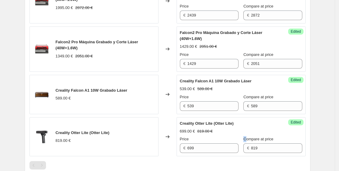
scroll to position [567, 0]
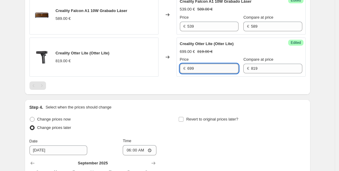
click at [209, 70] on input "699" at bounding box center [212, 69] width 51 height 10
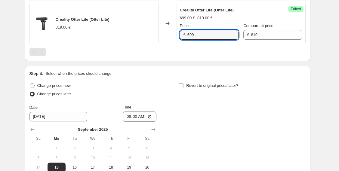
scroll to position [668, 0]
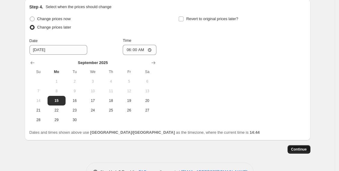
click at [307, 152] on span "Continue" at bounding box center [299, 149] width 16 height 5
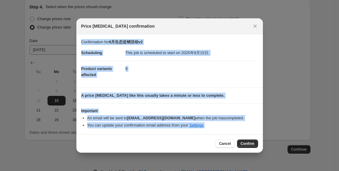
drag, startPoint x: 208, startPoint y: 126, endPoint x: 96, endPoint y: 43, distance: 139.2
click at [78, 37] on div "Confirmation for 9月生态促销活动v2 Scheduling This job is scheduled to start on 2025年9…" at bounding box center [169, 84] width 186 height 100
click at [254, 26] on icon "Close" at bounding box center [255, 26] width 6 height 6
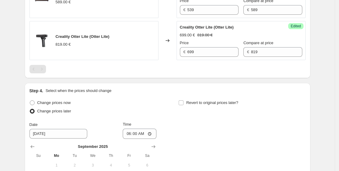
scroll to position [567, 0]
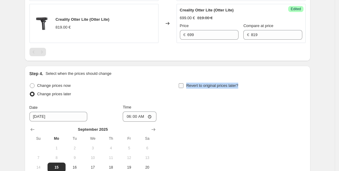
drag, startPoint x: 241, startPoint y: 87, endPoint x: 186, endPoint y: 91, distance: 55.1
click at [186, 91] on div "Revert to original prices later?" at bounding box center [241, 90] width 127 height 18
click at [182, 93] on div at bounding box center [182, 93] width 0 height 0
click at [211, 108] on div "Change prices now Change prices later Date 9/15/2025 Time 06:00 September 2025 …" at bounding box center [167, 136] width 276 height 110
click at [183, 88] on input "Revert to original prices later?" at bounding box center [181, 85] width 5 height 5
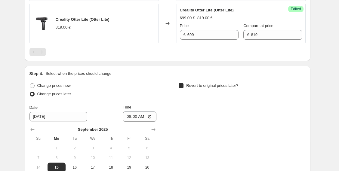
checkbox input "true"
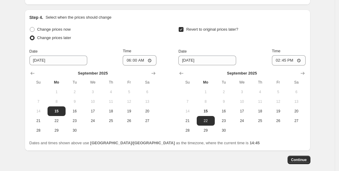
scroll to position [634, 0]
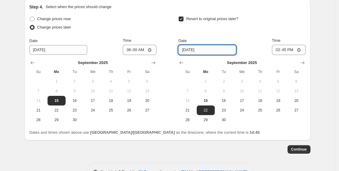
click at [205, 55] on input "9/22/2025" at bounding box center [207, 50] width 58 height 10
click at [241, 113] on span "24" at bounding box center [241, 110] width 13 height 5
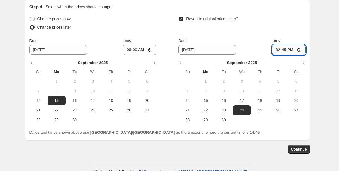
click at [292, 55] on input "14:45" at bounding box center [289, 50] width 34 height 10
click at [300, 54] on input "14:45" at bounding box center [289, 50] width 34 height 10
click at [226, 113] on span "23" at bounding box center [223, 110] width 13 height 5
type input "9/23/2025"
click at [298, 52] on input "14:45" at bounding box center [289, 50] width 34 height 10
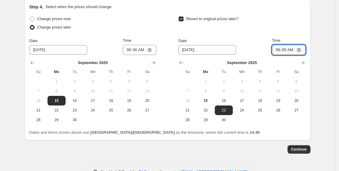
type input "06:00"
click at [301, 152] on span "Continue" at bounding box center [299, 149] width 16 height 5
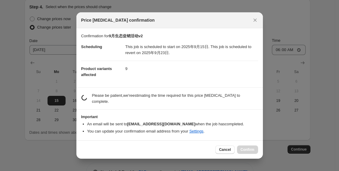
scroll to position [0, 0]
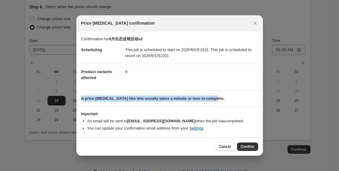
drag, startPoint x: 226, startPoint y: 99, endPoint x: 80, endPoint y: 101, distance: 146.4
click at [80, 101] on section "A price change job like this usually takes a minute or less to complete." at bounding box center [169, 99] width 186 height 16
click at [76, 101] on div at bounding box center [76, 101] width 0 height 0
click at [126, 104] on section "A price change job like this usually takes a minute or less to complete." at bounding box center [169, 99] width 186 height 16
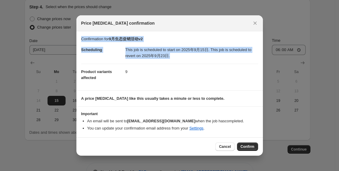
drag, startPoint x: 193, startPoint y: 57, endPoint x: 78, endPoint y: 37, distance: 116.5
click at [78, 37] on section "Confirmation for 9月生态促销活动v2 Scheduling This job is scheduled to start on 2025年9…" at bounding box center [169, 60] width 186 height 59
click at [74, 28] on div at bounding box center [74, 28] width 0 height 0
click at [224, 171] on div "Close" at bounding box center [169, 171] width 339 height 0
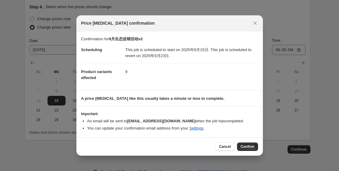
drag, startPoint x: 200, startPoint y: 130, endPoint x: 75, endPoint y: 113, distance: 126.2
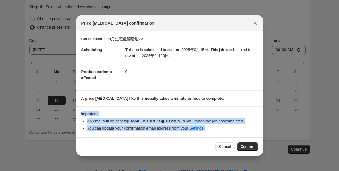
drag, startPoint x: 81, startPoint y: 113, endPoint x: 209, endPoint y: 128, distance: 128.1
click at [209, 128] on div "Important An email will be sent to it@creality.com when the job has completed .…" at bounding box center [169, 122] width 177 height 20
click at [205, 131] on div at bounding box center [205, 131] width 0 height 0
click at [249, 119] on li "An email will be sent to it@creality.com when the job has completed ." at bounding box center [172, 121] width 171 height 6
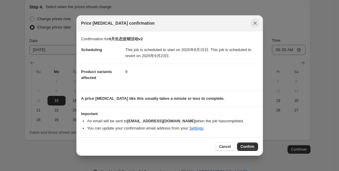
click at [255, 22] on icon "Close" at bounding box center [255, 23] width 6 height 6
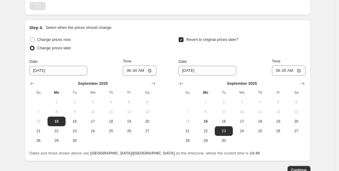
scroll to position [657, 0]
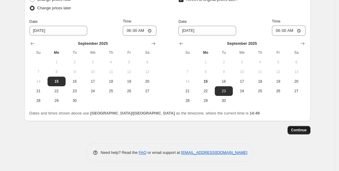
click at [297, 127] on button "Continue" at bounding box center [298, 130] width 23 height 8
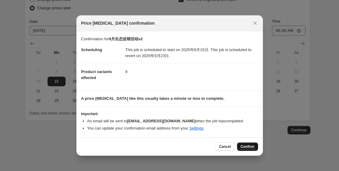
click at [251, 146] on span "Confirm" at bounding box center [247, 146] width 14 height 5
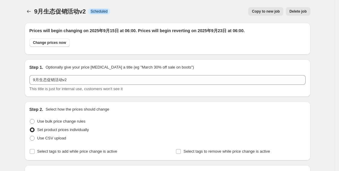
drag, startPoint x: 110, startPoint y: 10, endPoint x: 89, endPoint y: 12, distance: 20.6
click at [89, 12] on div "9月生态促销活动v2 Info Scheduled" at bounding box center [72, 11] width 76 height 8
click at [85, 14] on div at bounding box center [85, 14] width 0 height 0
click at [165, 12] on div "Copy to new job Delete job" at bounding box center [212, 11] width 195 height 8
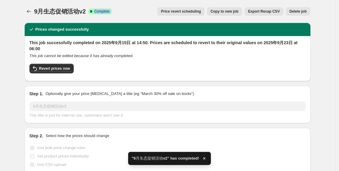
drag, startPoint x: 125, startPoint y: 11, endPoint x: 86, endPoint y: 11, distance: 39.1
click at [86, 11] on div "9月生态促销活动v2 Success Complete Complete Price revert scheduling Copy to new job Ex…" at bounding box center [168, 11] width 286 height 8
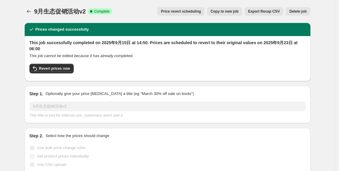
click at [190, 55] on div "This job cannot be edited because it has already completed." at bounding box center [167, 56] width 276 height 6
drag, startPoint x: 104, startPoint y: 64, endPoint x: -8, endPoint y: 57, distance: 112.1
click at [0, 57] on html "Home Settings Plans Skip to content 9月生态促销活动v2. This page is ready 9月生态促销活动v2 S…" at bounding box center [169, 85] width 339 height 171
click at [31, 13] on icon "Price change jobs" at bounding box center [29, 11] width 6 height 6
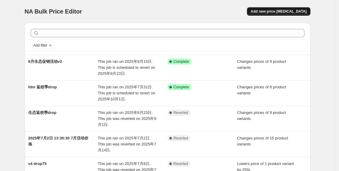
click at [286, 12] on span "Add new price [MEDICAL_DATA]" at bounding box center [278, 11] width 56 height 5
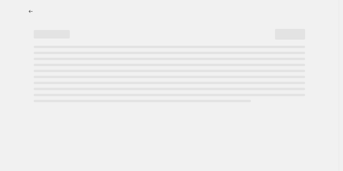
select select "percentage"
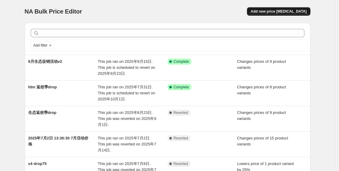
click at [271, 11] on span "Add new price [MEDICAL_DATA]" at bounding box center [278, 11] width 56 height 5
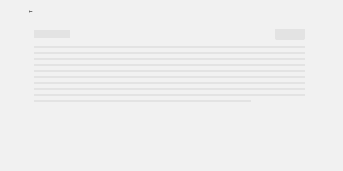
select select "percentage"
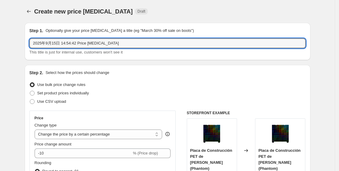
drag, startPoint x: 121, startPoint y: 42, endPoint x: -23, endPoint y: 30, distance: 143.8
click at [0, 30] on html "Home Settings Plans Skip to content Create new price change job. This page is r…" at bounding box center [169, 85] width 339 height 171
click at [58, 40] on input "text" at bounding box center [167, 43] width 276 height 10
paste input "Accesorios"
click at [73, 44] on input "Accesorios" at bounding box center [167, 43] width 276 height 10
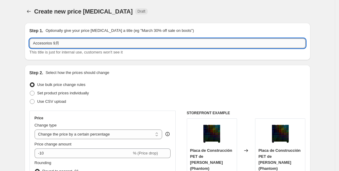
paste input "生态限价表其他配件"
type input "Accesorios 9月生态限价表其他配件85折"
click at [144, 88] on div "Use bulk price change rules" at bounding box center [167, 85] width 276 height 8
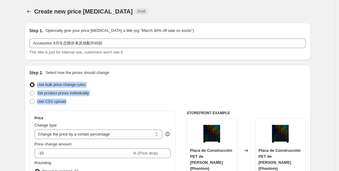
drag, startPoint x: 81, startPoint y: 102, endPoint x: 36, endPoint y: 81, distance: 49.5
click at [36, 81] on ul "Use bulk price change rules Set product prices individually Use CSV upload" at bounding box center [167, 93] width 276 height 25
click at [32, 73] on div at bounding box center [32, 73] width 0 height 0
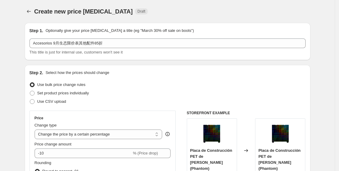
drag, startPoint x: 140, startPoint y: 98, endPoint x: 125, endPoint y: 98, distance: 14.4
click at [140, 98] on div "Use CSV upload" at bounding box center [167, 101] width 276 height 8
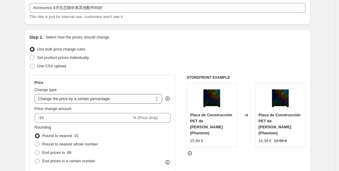
scroll to position [67, 0]
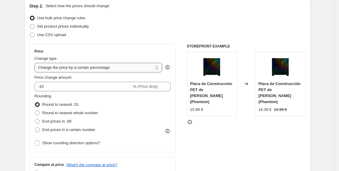
click at [145, 69] on select "Change the price to a certain amount Change the price by a certain amount Chang…" at bounding box center [99, 68] width 128 height 10
click at [144, 11] on div "Step 2. Select how the prices should change Use bulk price change rules Set pro…" at bounding box center [167, 103] width 276 height 201
click at [146, 89] on div "% (Price drop)" at bounding box center [145, 87] width 25 height 6
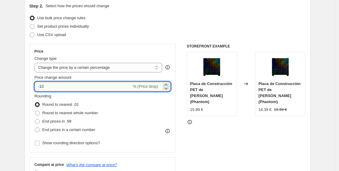
click at [116, 88] on input "-10" at bounding box center [83, 87] width 97 height 10
drag, startPoint x: 52, startPoint y: 84, endPoint x: 35, endPoint y: 83, distance: 17.5
click at [35, 84] on div "Price Change type Change the price to a certain amount Change the price by a ce…" at bounding box center [102, 98] width 146 height 108
click at [66, 76] on span "Price change amount" at bounding box center [53, 77] width 37 height 5
click at [66, 82] on input "-10" at bounding box center [83, 87] width 97 height 10
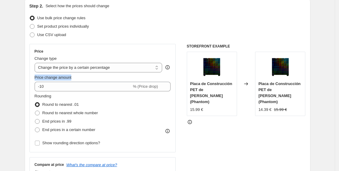
drag, startPoint x: 80, startPoint y: 77, endPoint x: 43, endPoint y: 76, distance: 37.3
click at [27, 78] on div "Step 2. Select how the prices should change Use bulk price change rules Set pro…" at bounding box center [168, 103] width 286 height 211
click at [23, 80] on div at bounding box center [23, 80] width 0 height 0
click at [155, 104] on div "Rounding Round to nearest .01 Round to nearest whole number End prices in .99 E…" at bounding box center [103, 113] width 136 height 41
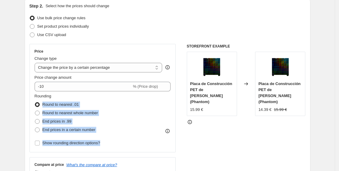
drag, startPoint x: 76, startPoint y: 135, endPoint x: 33, endPoint y: 104, distance: 52.5
click at [33, 104] on div "Price Change type Change the price to a certain amount Change the price by a ce…" at bounding box center [102, 98] width 146 height 108
click at [29, 93] on div at bounding box center [29, 93] width 0 height 0
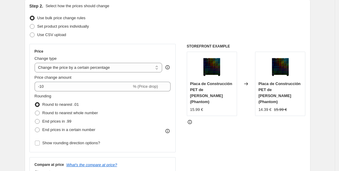
click at [222, 31] on div "Use CSV upload" at bounding box center [167, 35] width 276 height 8
click at [215, 86] on div "Placa de Construcción PET de Doble Cara (Phantom)" at bounding box center [212, 93] width 44 height 24
drag, startPoint x: 207, startPoint y: 102, endPoint x: 187, endPoint y: 110, distance: 21.4
click at [207, 107] on div "15.99 €" at bounding box center [212, 110] width 44 height 6
click at [190, 122] on icon at bounding box center [189, 123] width 1 height 2
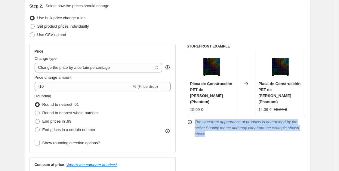
drag, startPoint x: 302, startPoint y: 123, endPoint x: 193, endPoint y: 113, distance: 109.5
click at [193, 119] on div "The storefront appearance of products is determined by the active Shopify theme…" at bounding box center [246, 128] width 119 height 18
click at [189, 105] on div at bounding box center [189, 105] width 0 height 0
click at [221, 144] on div "STOREFRONT EXAMPLE Placa de Construcción PET de Doble Cara (Phantom) 15.99 € Ch…" at bounding box center [246, 117] width 119 height 147
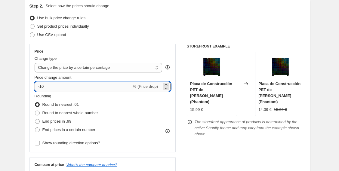
click at [84, 89] on input "-10" at bounding box center [83, 87] width 97 height 10
type input "-15"
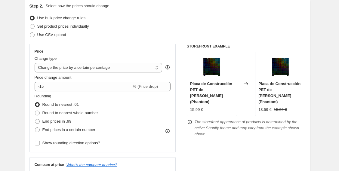
click at [165, 105] on div "Rounding Round to nearest .01 Round to nearest whole number End prices in .99 E…" at bounding box center [103, 113] width 136 height 41
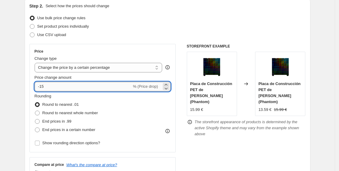
click at [90, 83] on input "-15" at bounding box center [83, 87] width 97 height 10
click at [206, 28] on div "Set product prices individually" at bounding box center [167, 26] width 276 height 8
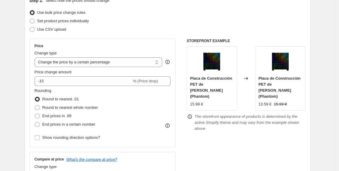
scroll to position [100, 0]
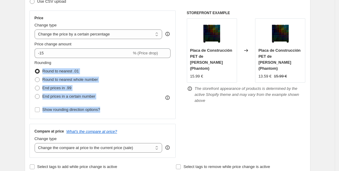
drag, startPoint x: 121, startPoint y: 113, endPoint x: 26, endPoint y: 67, distance: 104.7
click at [26, 67] on div "Step 2. Select how the prices should change Use bulk price change rules Set pro…" at bounding box center [168, 70] width 286 height 211
click at [23, 60] on div at bounding box center [23, 60] width 0 height 0
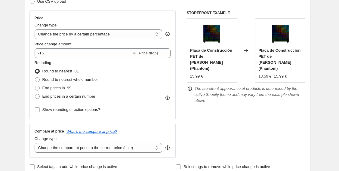
click at [214, 117] on div "STOREFRONT EXAMPLE Placa de Construcción PET de Doble Cara (Phantom) 15.99 € Ch…" at bounding box center [246, 84] width 119 height 147
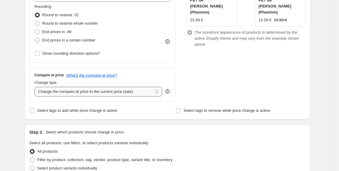
scroll to position [167, 0]
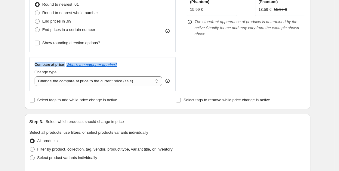
drag, startPoint x: 35, startPoint y: 65, endPoint x: 119, endPoint y: 66, distance: 84.8
click at [119, 66] on div "Compare at price What's the compare at price? Change type Change the compare at…" at bounding box center [102, 74] width 146 height 34
click at [115, 67] on div at bounding box center [115, 67] width 0 height 0
click at [126, 60] on div "Compare at price What's the compare at price? Change type Change the compare at…" at bounding box center [102, 74] width 146 height 34
drag, startPoint x: 148, startPoint y: 77, endPoint x: 145, endPoint y: 75, distance: 3.8
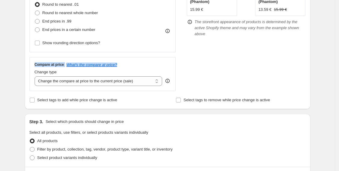
click at [148, 77] on select "Change the compare at price to the current price (sale) Change the compare at p…" at bounding box center [99, 81] width 128 height 10
click at [210, 68] on div "STOREFRONT EXAMPLE Placa de Construcción PET de Doble Cara (Phantom) 15.99 € Ch…" at bounding box center [246, 17] width 119 height 147
click at [170, 81] on icon at bounding box center [167, 81] width 4 height 4
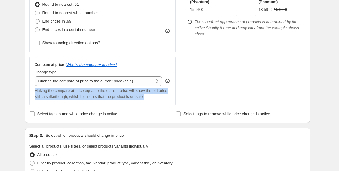
drag, startPoint x: 144, startPoint y: 96, endPoint x: 34, endPoint y: 86, distance: 110.5
click at [26, 89] on div "Step 2. Select how the prices should change Use bulk price change rules Set pro…" at bounding box center [168, 10] width 286 height 225
click at [22, 80] on div at bounding box center [22, 80] width 0 height 0
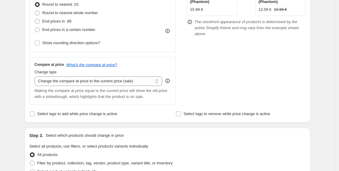
click at [234, 67] on div "STOREFRONT EXAMPLE Placa de Construcción PET de Doble Cara (Phantom) 15.99 € Ch…" at bounding box center [246, 24] width 119 height 161
click at [123, 85] on select "Change the compare at price to the current price (sale) Change the compare at p…" at bounding box center [99, 81] width 128 height 10
click at [150, 62] on div "Compare at price What's the compare at price?" at bounding box center [103, 64] width 136 height 5
click at [126, 79] on select "Change the compare at price to the current price (sale) Change the compare at p…" at bounding box center [99, 81] width 128 height 10
click at [134, 70] on div "Change type" at bounding box center [99, 72] width 128 height 6
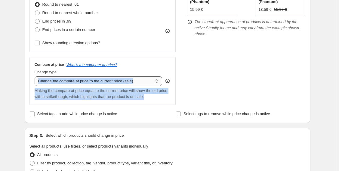
drag, startPoint x: 157, startPoint y: 100, endPoint x: 41, endPoint y: 81, distance: 117.3
click at [40, 81] on div "Compare at price What's the compare at price? Change type Change the compare at…" at bounding box center [102, 81] width 146 height 48
click at [36, 68] on div at bounding box center [36, 68] width 0 height 0
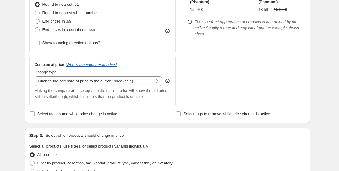
click at [226, 79] on div "STOREFRONT EXAMPLE Placa de Construcción PET de Doble Cara (Phantom) 15.99 € Ch…" at bounding box center [246, 24] width 119 height 161
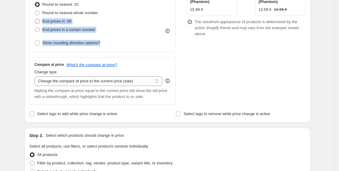
drag, startPoint x: 105, startPoint y: 43, endPoint x: 44, endPoint y: 17, distance: 66.0
click at [44, 17] on div "Rounding Round to nearest .01 Round to nearest whole number End prices in .99 E…" at bounding box center [103, 20] width 136 height 54
click at [40, 10] on div at bounding box center [40, 10] width 0 height 0
click at [136, 24] on div "Rounding Round to nearest .01 Round to nearest whole number End prices in .99 E…" at bounding box center [103, 13] width 136 height 41
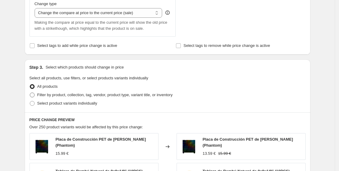
scroll to position [234, 0]
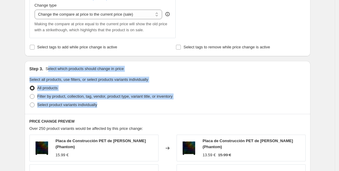
drag, startPoint x: 112, startPoint y: 106, endPoint x: 50, endPoint y: 64, distance: 75.4
click at [50, 64] on div "Step 3. Select which products should change in price Select all products, use f…" at bounding box center [168, 87] width 286 height 53
click at [109, 91] on ul "All products Filter by product, collection, tag, vendor, product type, variant …" at bounding box center [167, 96] width 276 height 25
click at [241, 90] on div "All products" at bounding box center [167, 88] width 276 height 8
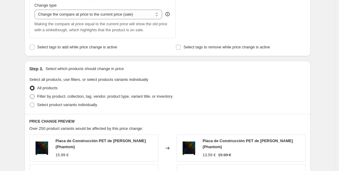
click at [38, 93] on label "Filter by product, collection, tag, vendor, product type, variant title, or inv…" at bounding box center [100, 96] width 143 height 8
click at [30, 94] on input "Filter by product, collection, tag, vendor, product type, variant title, or inv…" at bounding box center [30, 94] width 0 height 0
radio input "true"
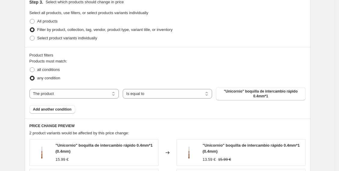
scroll to position [301, 0]
click at [268, 97] on span ""Unicornio" boquilla de intercambio rápido 0.4mm*1" at bounding box center [260, 94] width 82 height 10
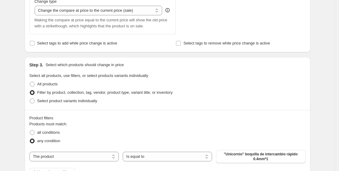
scroll to position [234, 0]
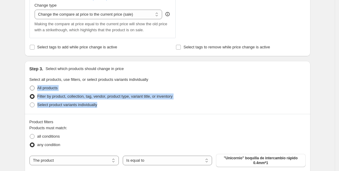
drag, startPoint x: 105, startPoint y: 106, endPoint x: 38, endPoint y: 87, distance: 69.1
click at [38, 87] on ul "All products Filter by product, collection, tag, vendor, product type, variant …" at bounding box center [167, 96] width 276 height 25
click at [35, 77] on div at bounding box center [35, 77] width 0 height 0
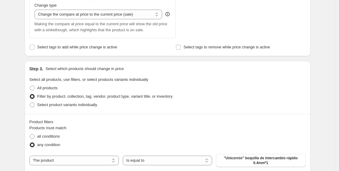
click at [204, 103] on div "Select product variants individually" at bounding box center [167, 105] width 276 height 8
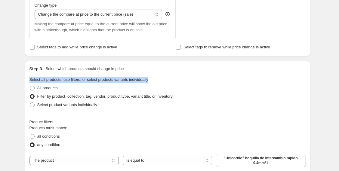
drag, startPoint x: 31, startPoint y: 78, endPoint x: 156, endPoint y: 81, distance: 125.4
click at [156, 81] on fieldset "Select all products, use filters, or select products variants individually All …" at bounding box center [167, 93] width 276 height 32
click at [152, 82] on div at bounding box center [152, 82] width 0 height 0
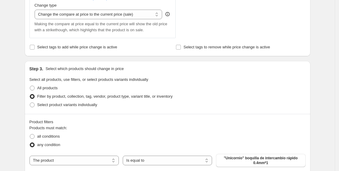
click at [191, 92] on div "Filter by product, collection, tag, vendor, product type, variant title, or inv…" at bounding box center [167, 96] width 276 height 8
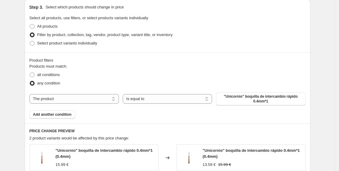
scroll to position [301, 0]
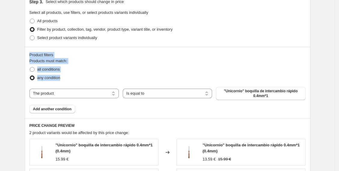
drag, startPoint x: 72, startPoint y: 79, endPoint x: 30, endPoint y: 49, distance: 51.6
click at [30, 49] on div "Product filters Products must match: all conditions any condition The product T…" at bounding box center [168, 82] width 286 height 71
click at [26, 44] on div at bounding box center [26, 44] width 0 height 0
drag, startPoint x: 138, startPoint y: 59, endPoint x: 135, endPoint y: 60, distance: 3.6
click at [138, 59] on fieldset "Products must match: all conditions any condition" at bounding box center [167, 70] width 276 height 24
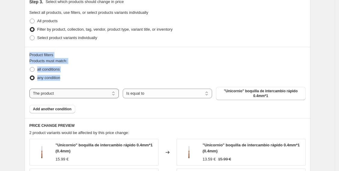
click at [99, 90] on select "The product The product's collection The product's tag The product's vendor The…" at bounding box center [73, 94] width 89 height 10
drag, startPoint x: 156, startPoint y: 58, endPoint x: 157, endPoint y: 61, distance: 3.1
click at [156, 58] on fieldset "Products must match: all conditions any condition" at bounding box center [167, 70] width 276 height 24
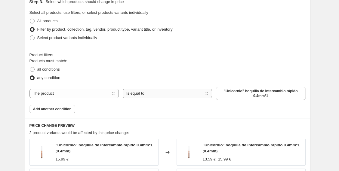
click at [160, 92] on select "Is equal to Is not equal to" at bounding box center [167, 94] width 89 height 10
drag, startPoint x: 234, startPoint y: 122, endPoint x: 134, endPoint y: 96, distance: 103.6
click at [134, 96] on div "Step 3. Select which products should change in price Select all products, use f…" at bounding box center [168, 103] width 286 height 219
click at [130, 78] on div at bounding box center [130, 78] width 0 height 0
click at [92, 63] on fieldset "Products must match: all conditions any condition" at bounding box center [167, 70] width 276 height 24
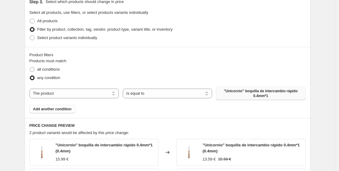
click at [284, 96] on span ""Unicornio" boquilla de intercambio rápido 0.4mm*1" at bounding box center [260, 94] width 82 height 10
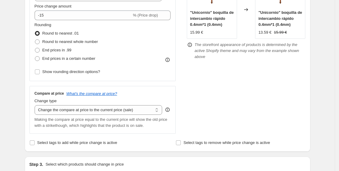
scroll to position [200, 0]
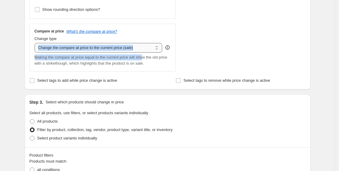
drag, startPoint x: 144, startPoint y: 57, endPoint x: 83, endPoint y: 43, distance: 62.6
click at [83, 43] on div "Compare at price What's the compare at price? Change type Change the compare at…" at bounding box center [103, 48] width 136 height 38
click at [79, 34] on div at bounding box center [79, 34] width 0 height 0
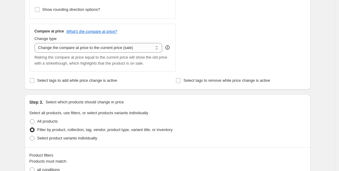
click at [122, 45] on select "Change the compare at price to the current price (sale) Change the compare at p…" at bounding box center [99, 48] width 128 height 10
click at [152, 28] on div "Compare at price What's the compare at price? Change type Change the compare at…" at bounding box center [102, 48] width 146 height 48
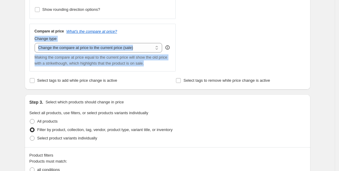
drag, startPoint x: 160, startPoint y: 66, endPoint x: 21, endPoint y: 35, distance: 141.9
click at [21, 35] on div "Step 1. Optionally give your price change job a title (eg "March 30% off sale o…" at bounding box center [165, 94] width 290 height 552
click at [17, 27] on div at bounding box center [17, 27] width 0 height 0
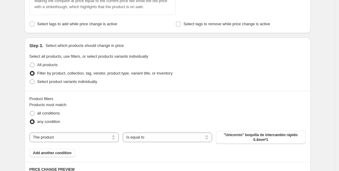
scroll to position [267, 0]
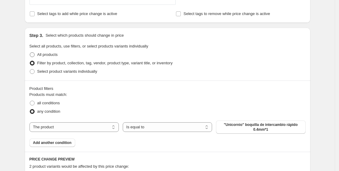
click at [35, 53] on span at bounding box center [32, 54] width 5 height 5
click at [30, 53] on input "All products" at bounding box center [30, 52] width 0 height 0
radio input "true"
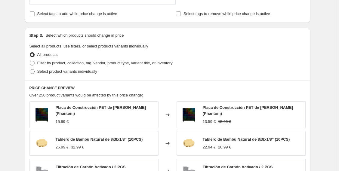
click at [33, 72] on span at bounding box center [32, 71] width 5 height 5
click at [30, 69] on input "Select product variants individually" at bounding box center [30, 69] width 0 height 0
radio input "true"
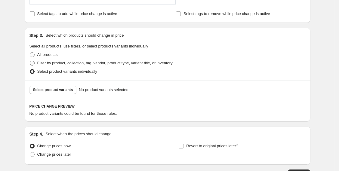
click at [34, 61] on span at bounding box center [32, 63] width 5 height 5
click at [30, 61] on input "Filter by product, collection, tag, vendor, product type, variant title, or inv…" at bounding box center [30, 61] width 0 height 0
radio input "true"
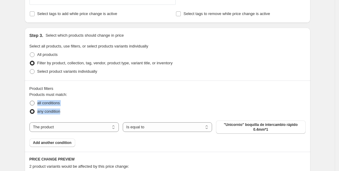
drag, startPoint x: 71, startPoint y: 112, endPoint x: 33, endPoint y: 100, distance: 39.8
click at [33, 100] on ul "all conditions any condition" at bounding box center [167, 107] width 276 height 17
click at [29, 91] on div at bounding box center [29, 91] width 0 height 0
click at [152, 77] on div "Step 3. Select which products should change in price Select all products, use f…" at bounding box center [168, 54] width 286 height 53
click at [35, 102] on span at bounding box center [32, 103] width 5 height 5
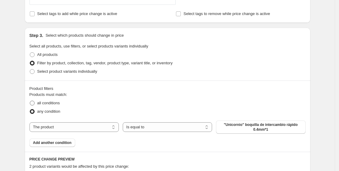
click at [30, 101] on input "all conditions" at bounding box center [30, 101] width 0 height 0
radio input "true"
click at [33, 109] on span at bounding box center [32, 111] width 5 height 5
click at [30, 109] on input "any condition" at bounding box center [30, 109] width 0 height 0
radio input "true"
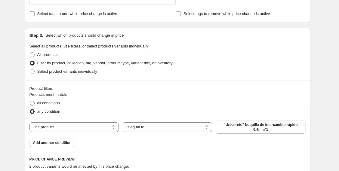
click at [35, 101] on span at bounding box center [32, 103] width 5 height 5
click at [30, 101] on input "all conditions" at bounding box center [30, 101] width 0 height 0
radio input "true"
click at [108, 129] on select "The product The product's collection The product's tag The product's vendor The…" at bounding box center [73, 127] width 89 height 10
click at [79, 126] on select "The product The product's collection The product's tag The product's vendor The…" at bounding box center [73, 127] width 89 height 10
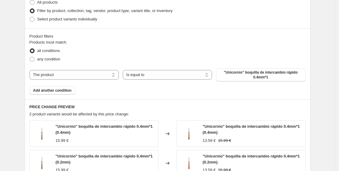
scroll to position [334, 0]
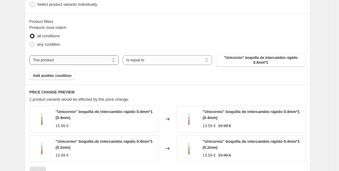
click at [71, 60] on select "The product The product's collection The product's tag The product's vendor The…" at bounding box center [73, 60] width 89 height 10
select select "product_type"
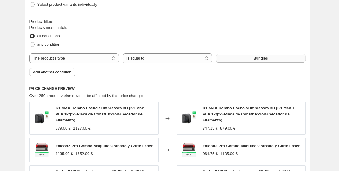
click at [243, 59] on button "Bundles" at bounding box center [260, 58] width 89 height 8
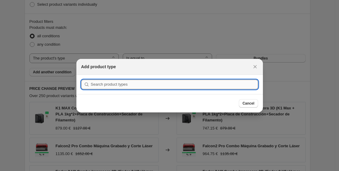
click at [105, 84] on input ":r2k:" at bounding box center [174, 85] width 167 height 10
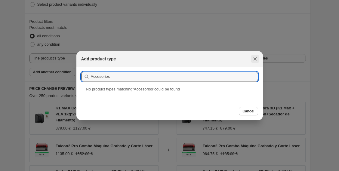
type input "Accesorios"
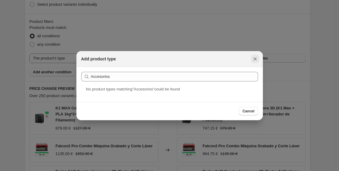
click at [258, 60] on icon "Close" at bounding box center [255, 59] width 6 height 6
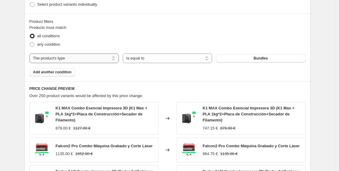
click at [84, 62] on select "The product The product's collection The product's tag The product's vendor The…" at bounding box center [73, 58] width 89 height 10
select select "collection"
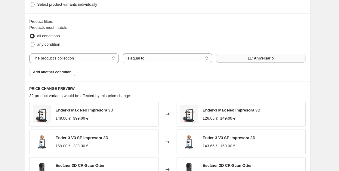
click at [246, 59] on button "11º Aniversario" at bounding box center [260, 58] width 89 height 8
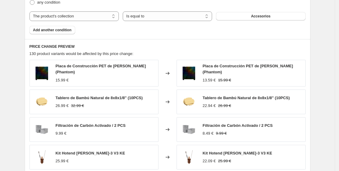
scroll to position [367, 0]
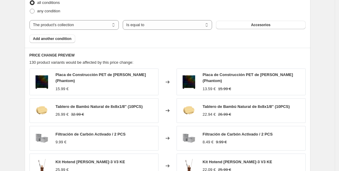
click at [192, 4] on div "all conditions" at bounding box center [167, 2] width 276 height 8
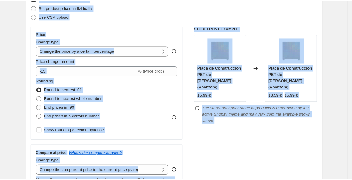
scroll to position [0, 0]
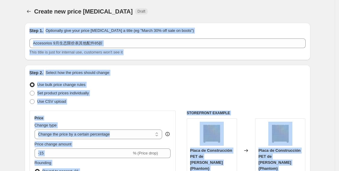
drag, startPoint x: 190, startPoint y: 35, endPoint x: 289, endPoint y: -66, distance: 141.3
click at [289, 0] on html "Home Settings Plans Skip to content Create new price change job. This page is r…" at bounding box center [169, 85] width 339 height 171
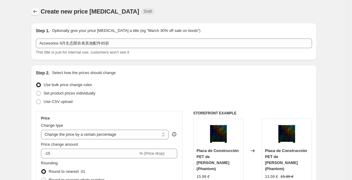
click at [39, 13] on button "Price change jobs" at bounding box center [35, 11] width 8 height 8
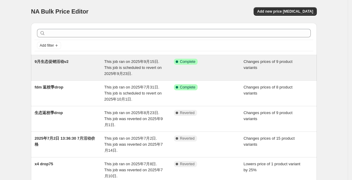
click at [103, 62] on div "9月生态促销活动v2" at bounding box center [70, 68] width 70 height 18
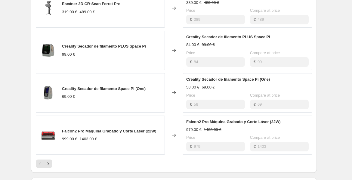
scroll to position [338, 0]
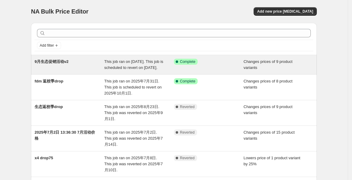
click at [68, 61] on span "9月生态促销活动v2" at bounding box center [52, 61] width 34 height 5
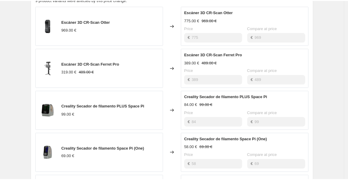
scroll to position [301, 0]
